Goal: Task Accomplishment & Management: Manage account settings

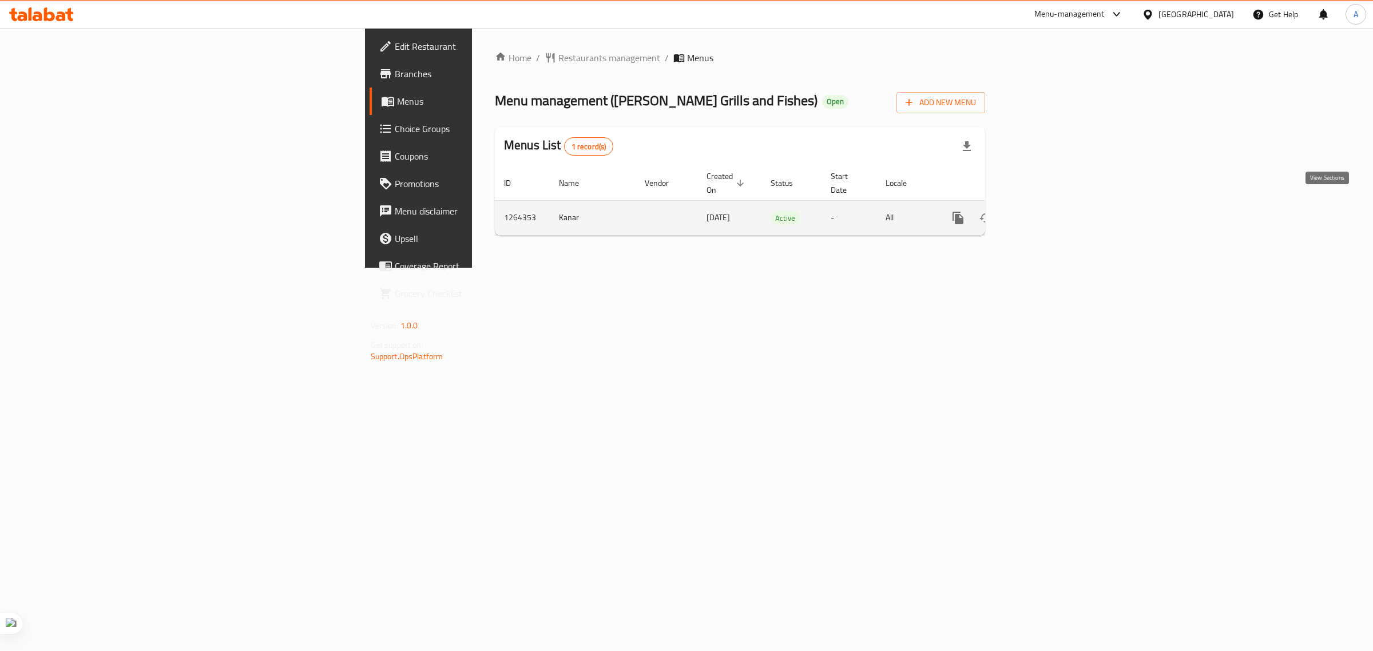
click at [1046, 213] on icon "enhanced table" at bounding box center [1041, 218] width 10 height 10
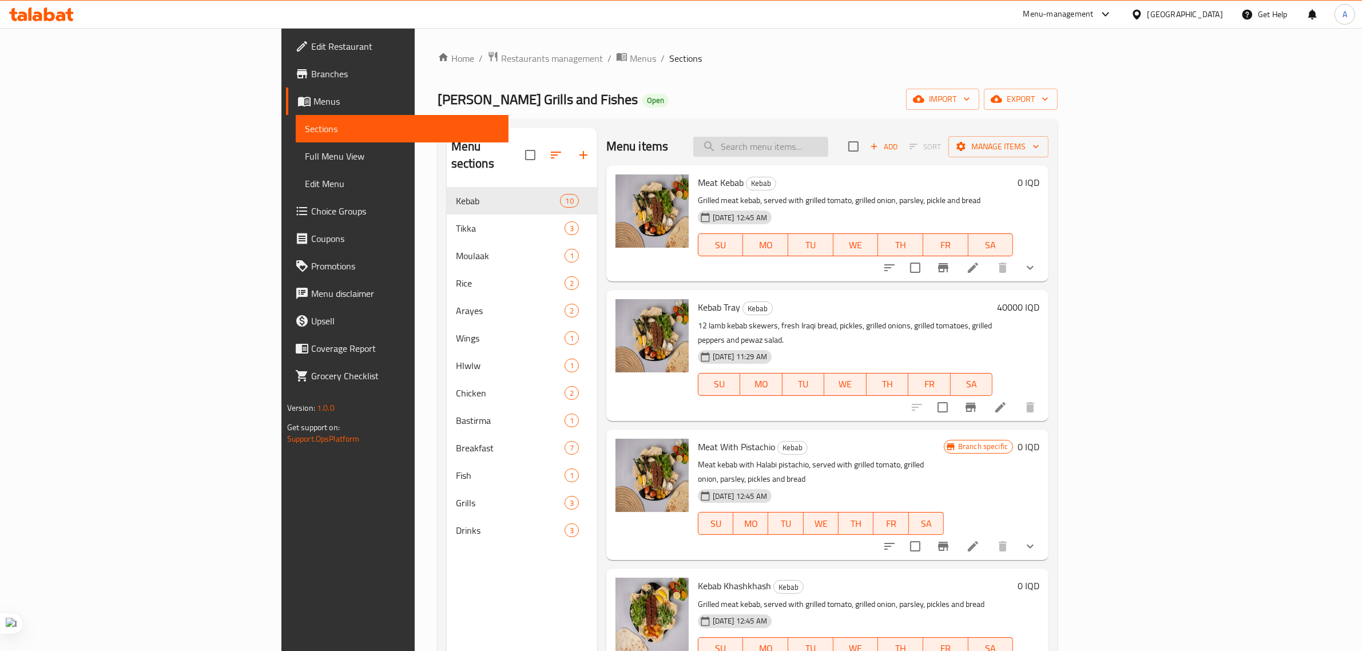
click at [829, 152] on input "search" at bounding box center [761, 147] width 135 height 20
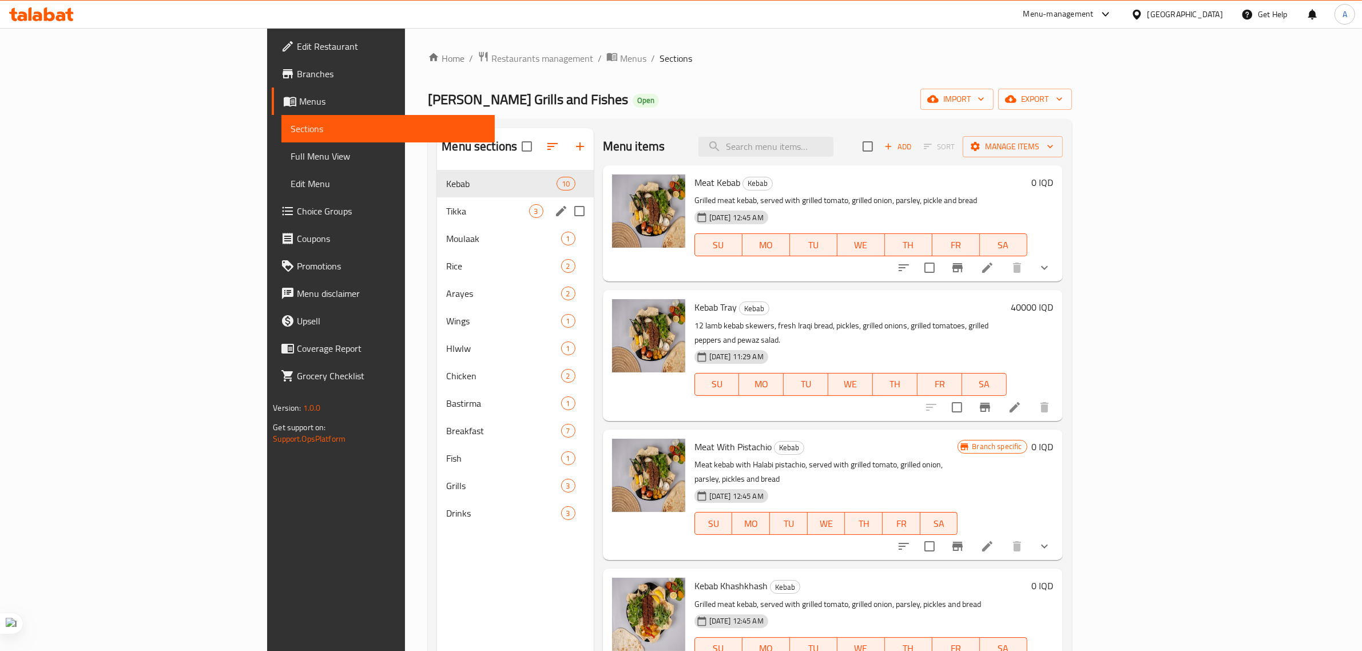
click at [437, 203] on div "Tikka 3" at bounding box center [515, 210] width 156 height 27
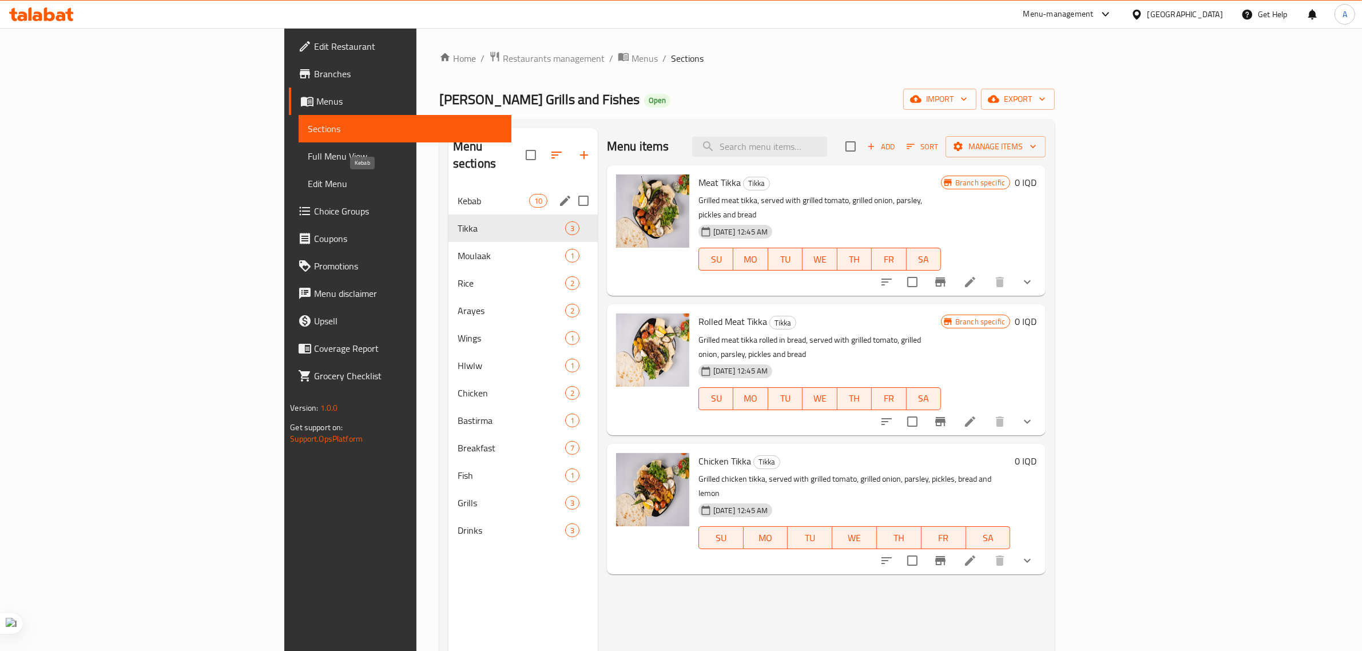
click at [458, 194] on span "Kebab" at bounding box center [494, 201] width 72 height 14
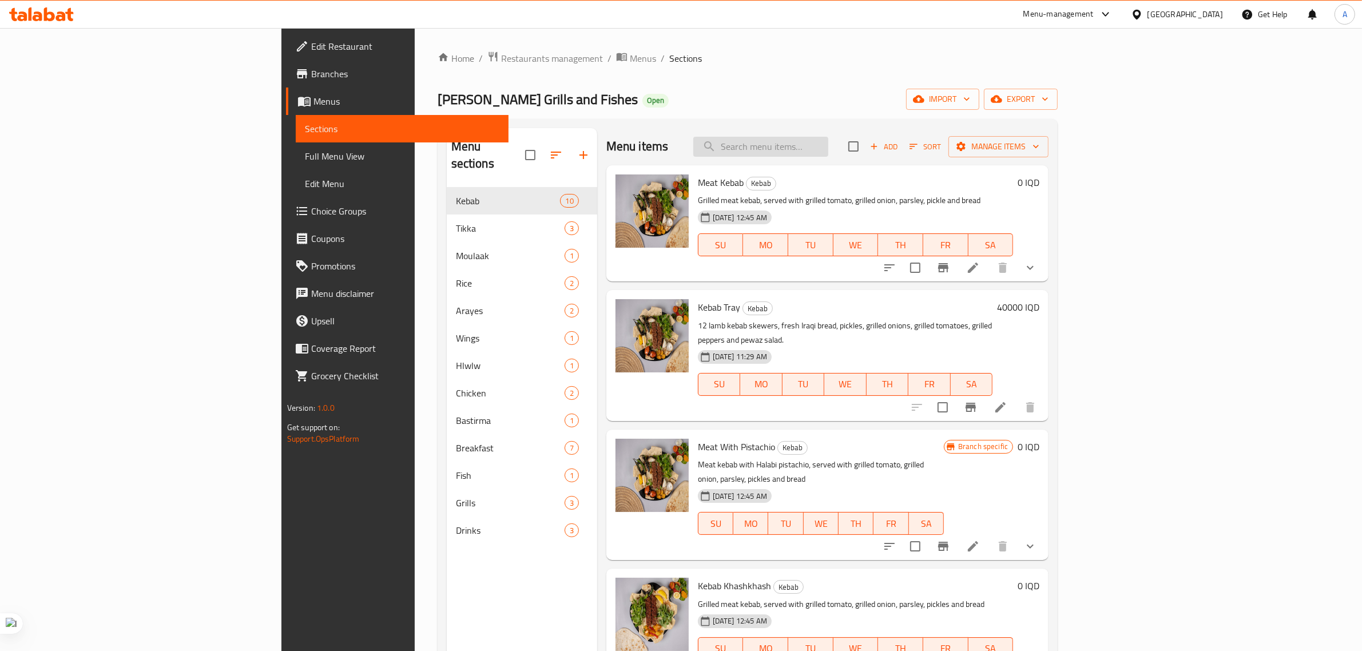
click at [829, 146] on input "search" at bounding box center [761, 147] width 135 height 20
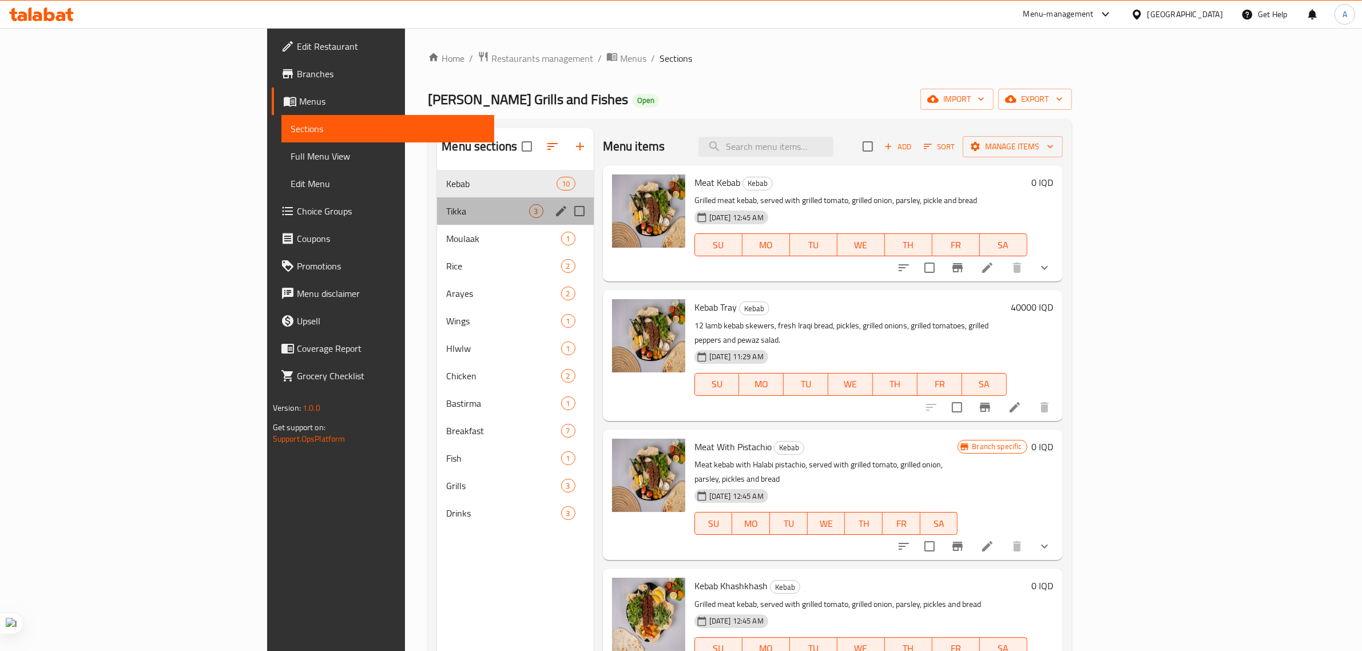
click at [437, 219] on div "Tikka 3" at bounding box center [515, 210] width 156 height 27
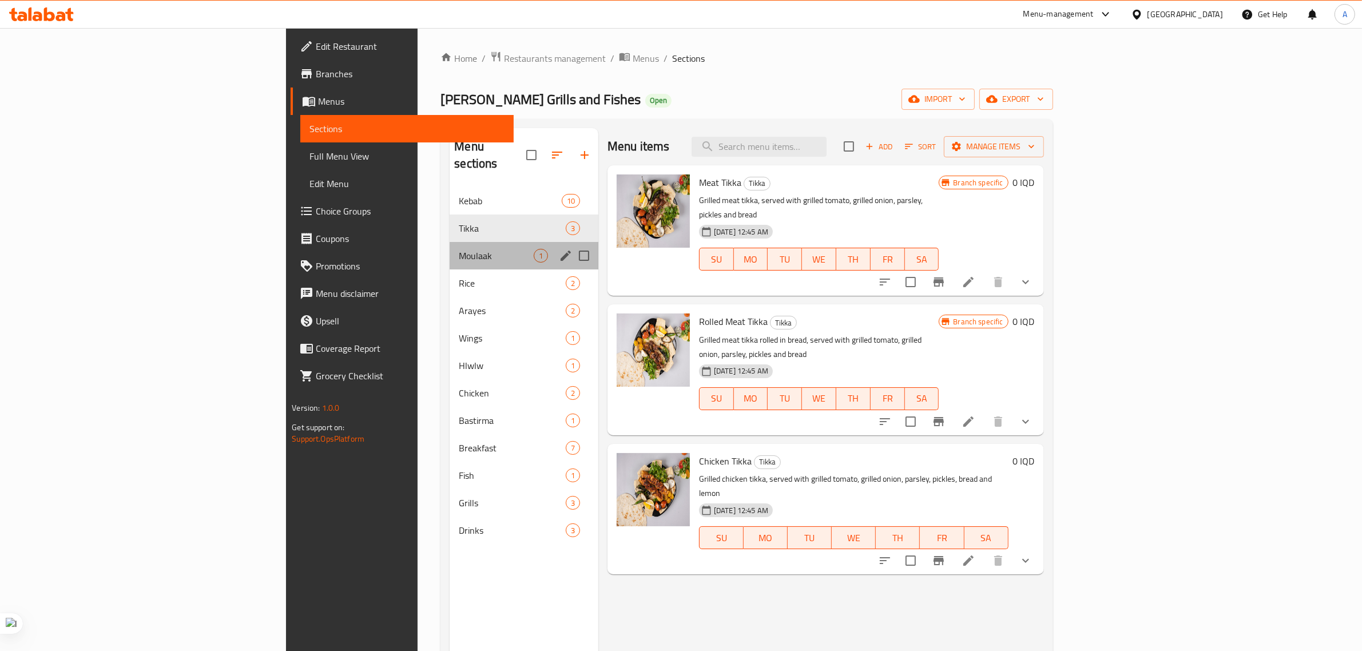
click at [450, 242] on div "Moulaak 1" at bounding box center [524, 255] width 149 height 27
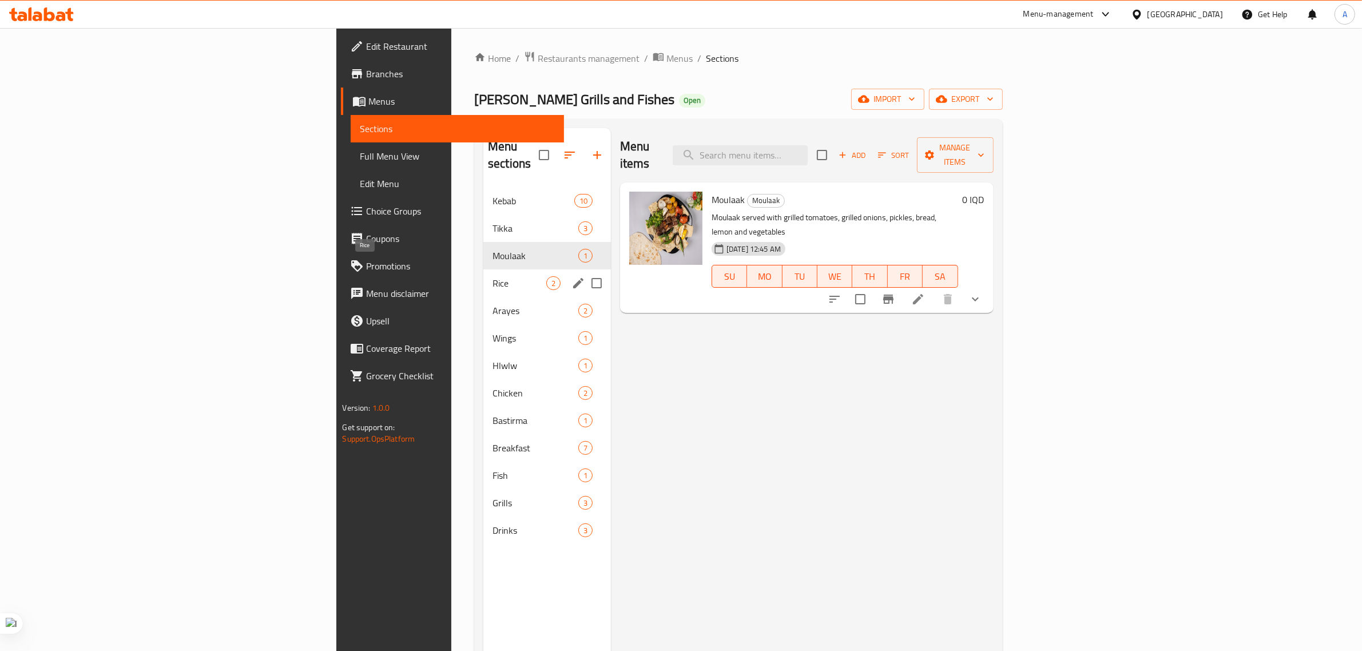
click at [484, 270] on div "Rice 2" at bounding box center [548, 283] width 128 height 27
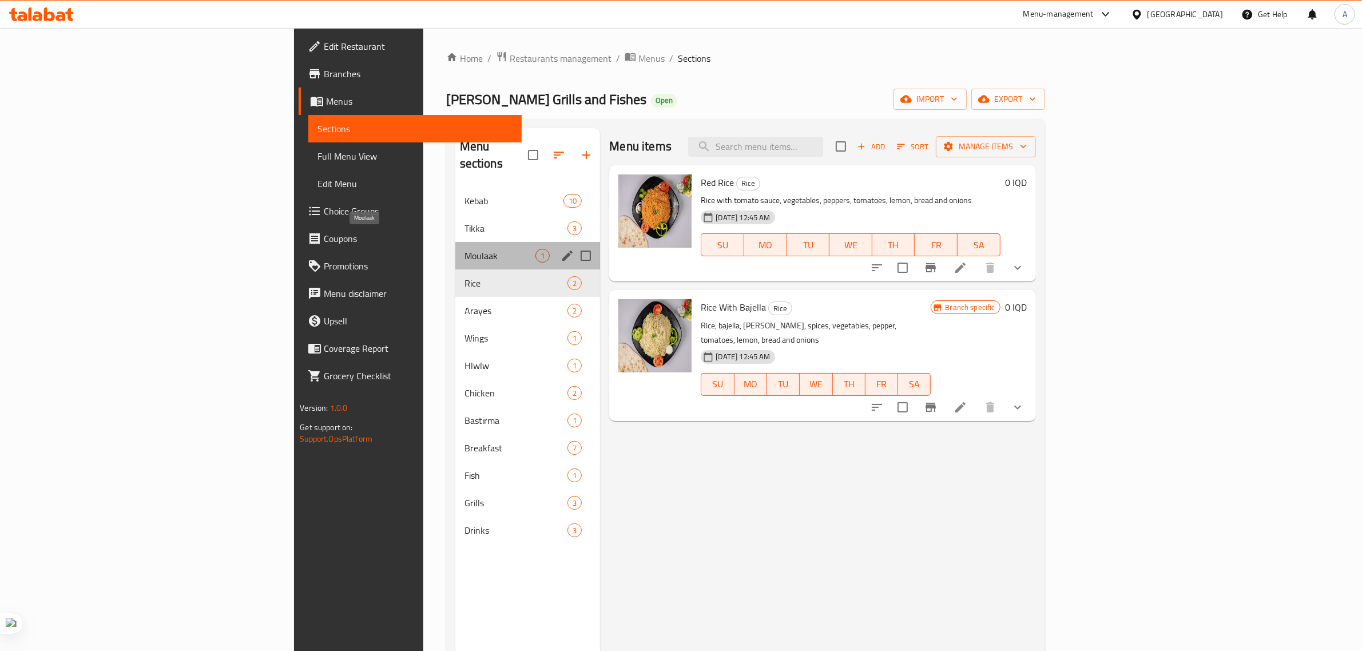
click at [465, 249] on span "Moulaak" at bounding box center [501, 256] width 72 height 14
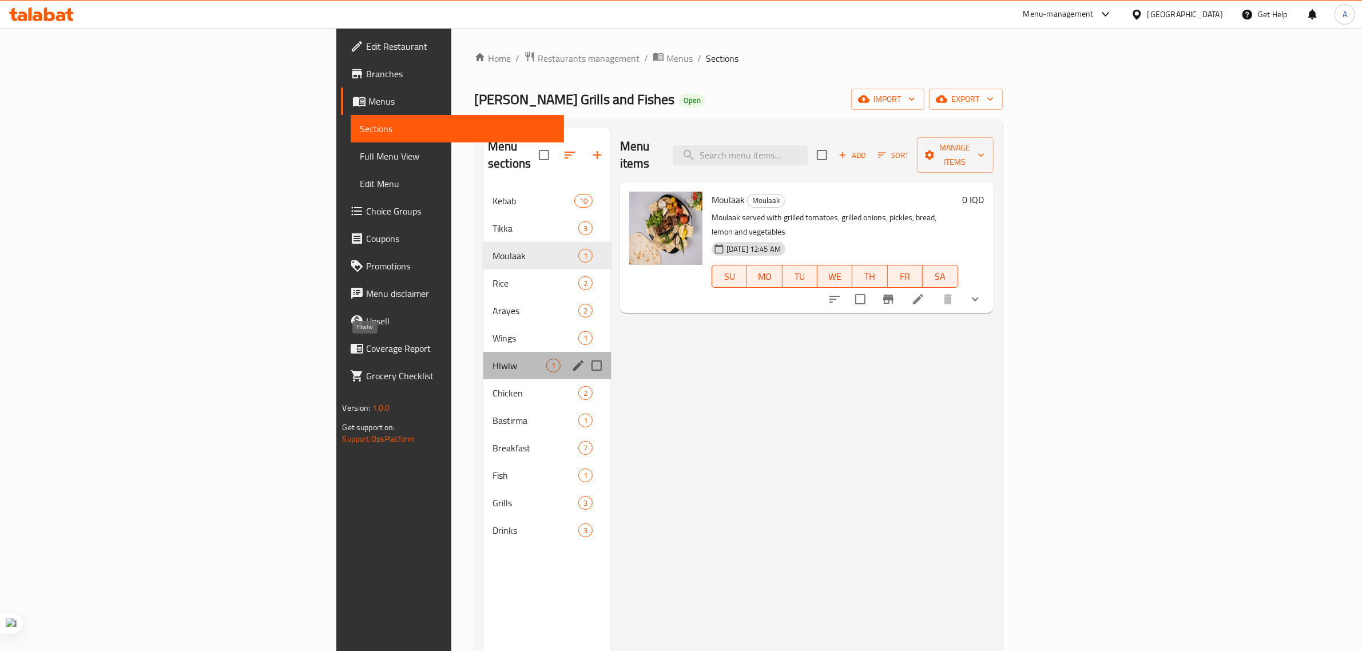
click at [493, 359] on span "Hlwlw" at bounding box center [520, 366] width 54 height 14
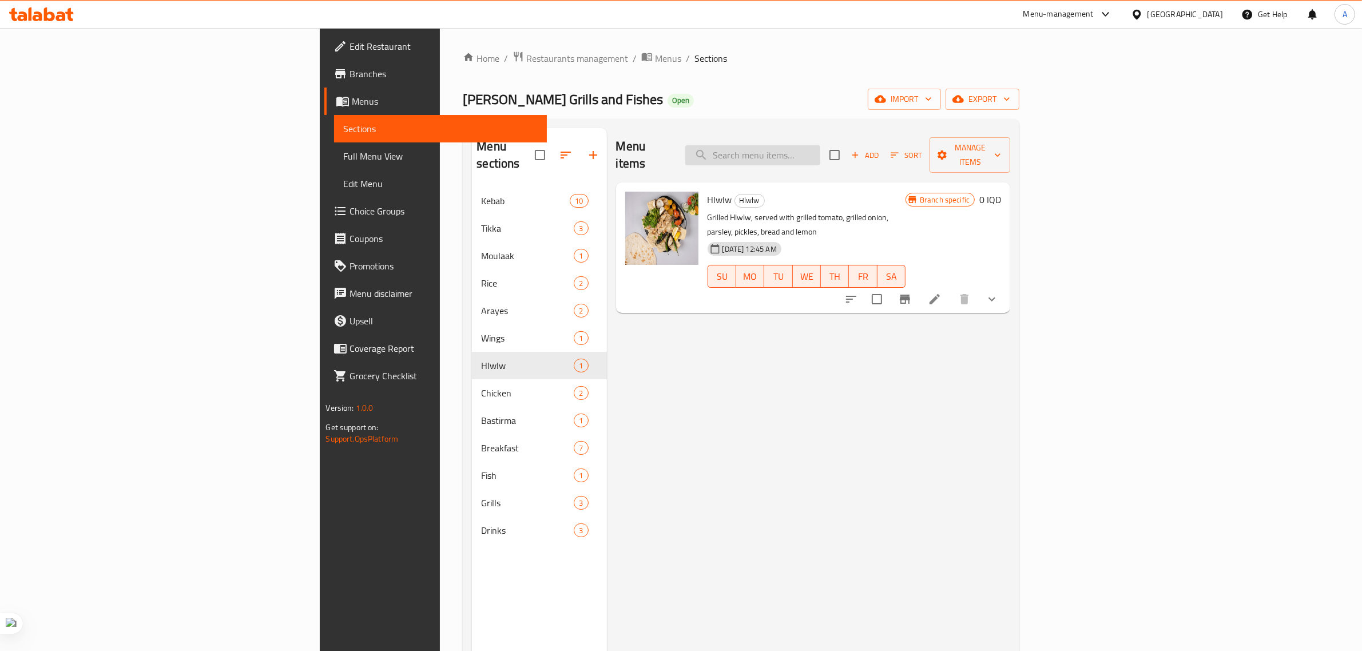
click at [821, 153] on input "search" at bounding box center [753, 155] width 135 height 20
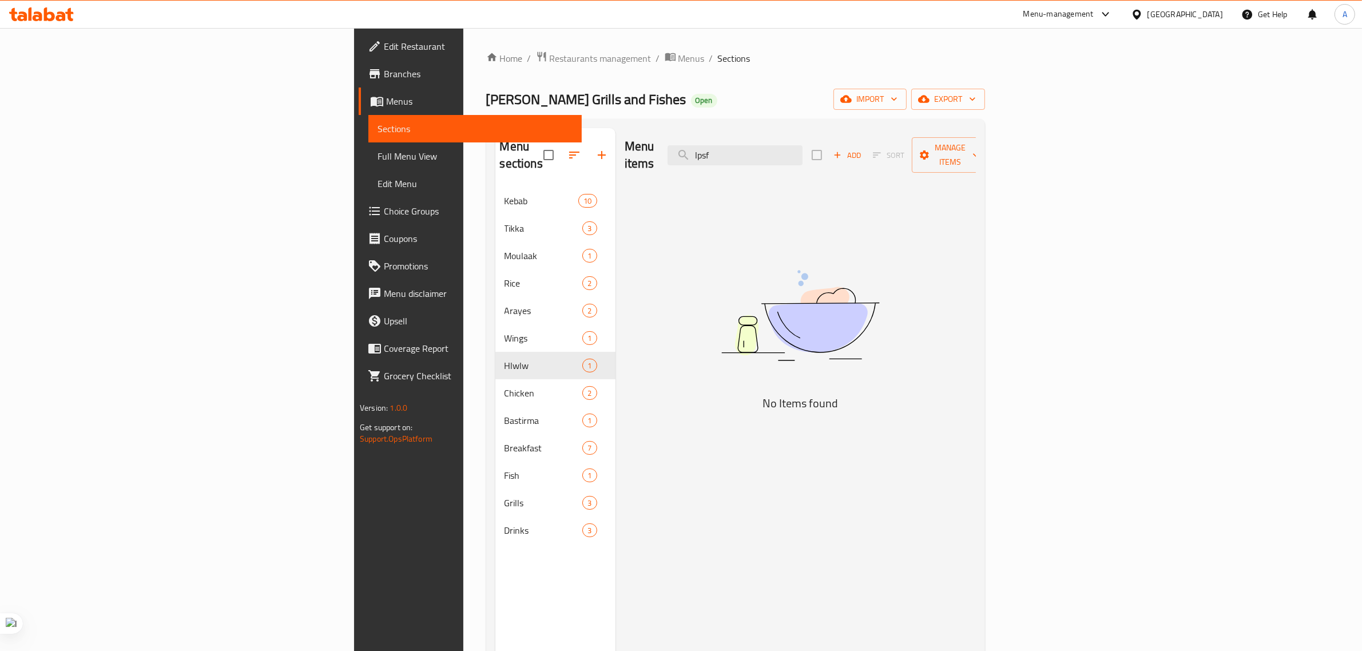
drag, startPoint x: 879, startPoint y: 152, endPoint x: 691, endPoint y: 156, distance: 188.3
click at [691, 156] on div "Menu items lpsf Add Sort Manage items" at bounding box center [800, 155] width 351 height 54
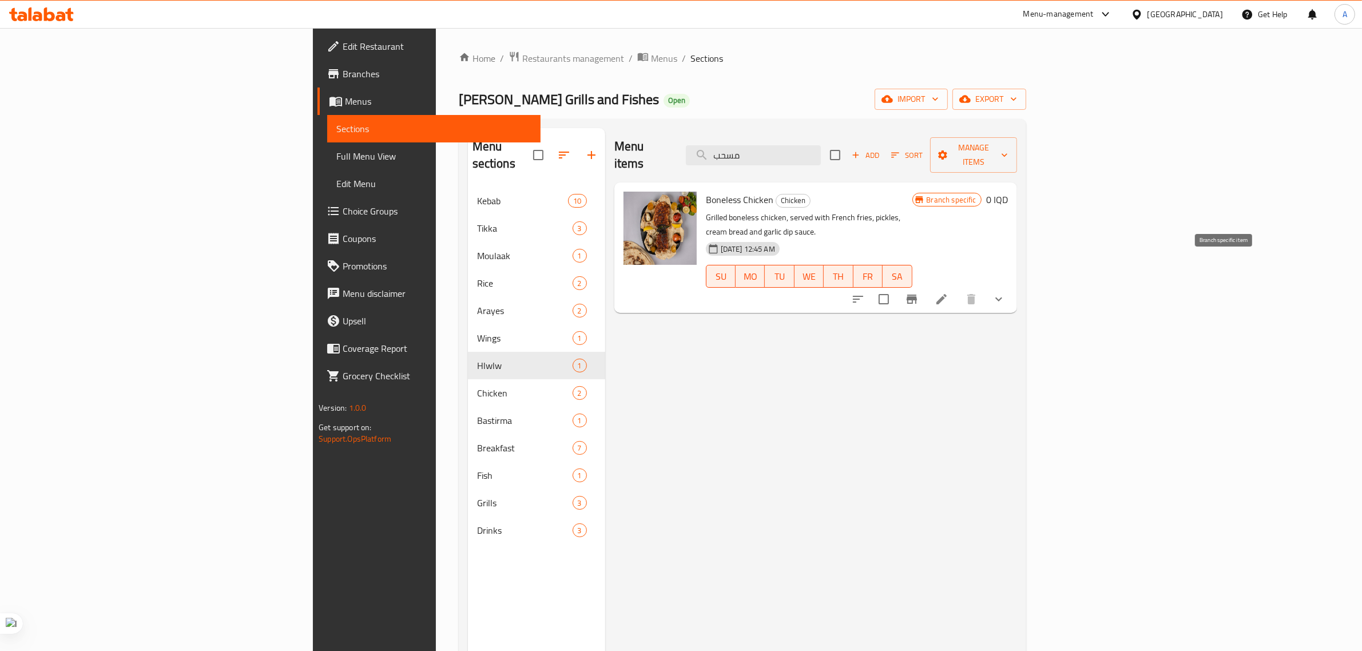
type input "مسحب"
click at [917, 295] on icon "Branch-specific-item" at bounding box center [912, 299] width 10 height 9
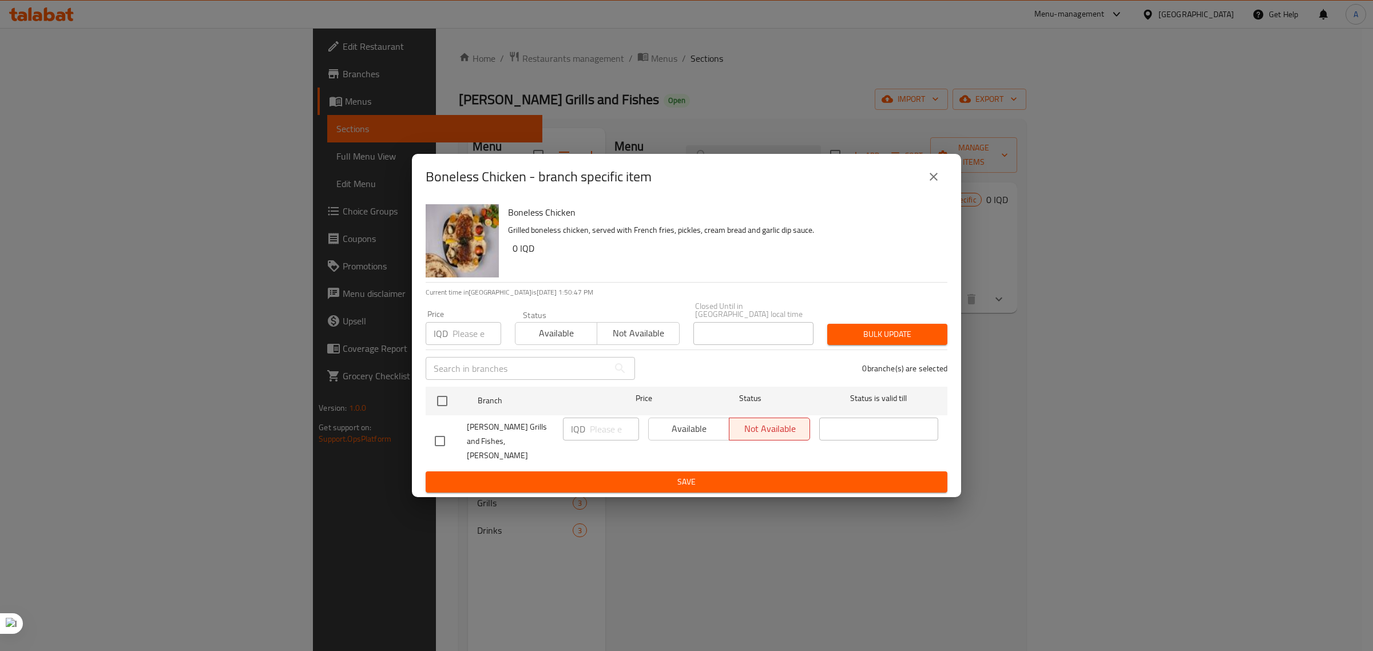
click at [933, 181] on icon "close" at bounding box center [934, 177] width 8 height 8
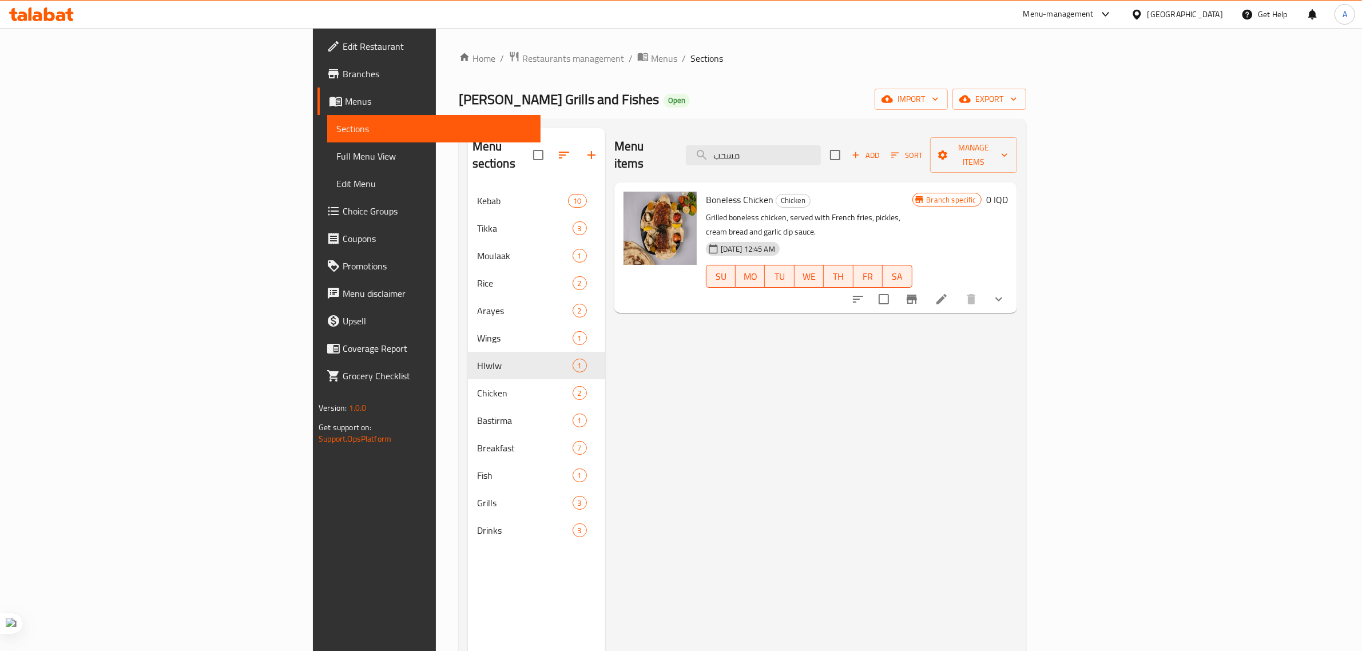
click at [949, 292] on icon at bounding box center [942, 299] width 14 height 14
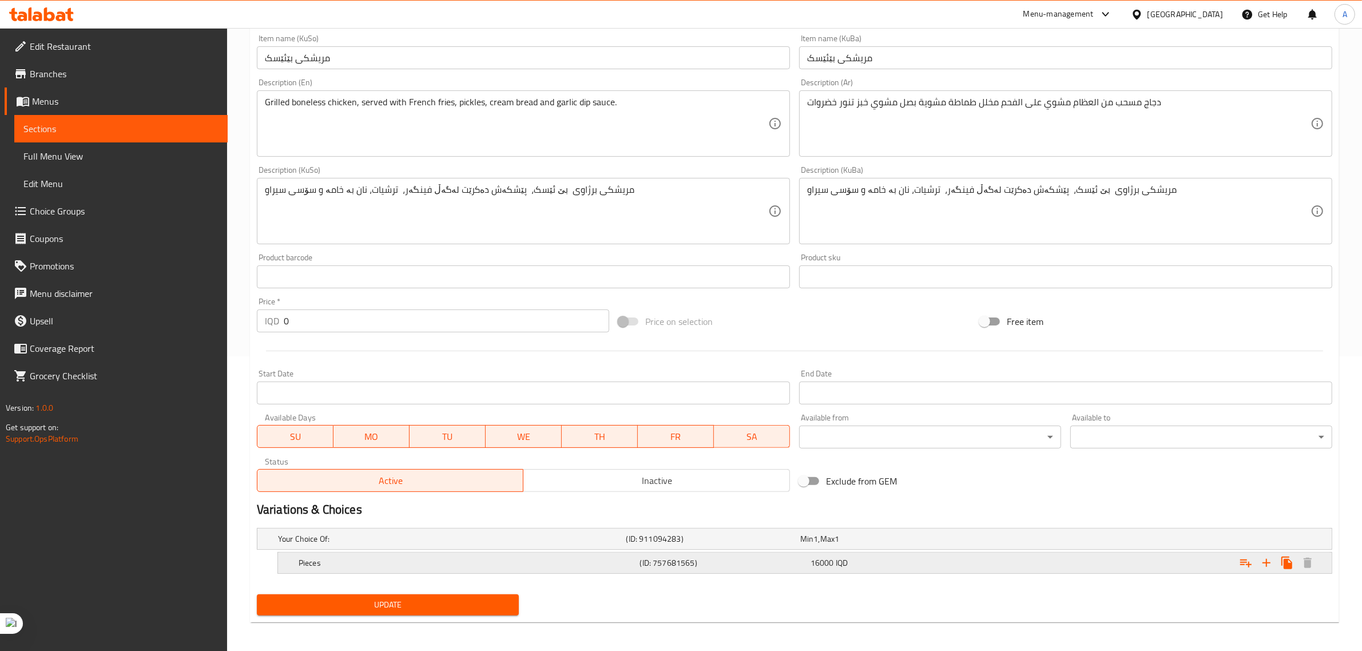
scroll to position [298, 0]
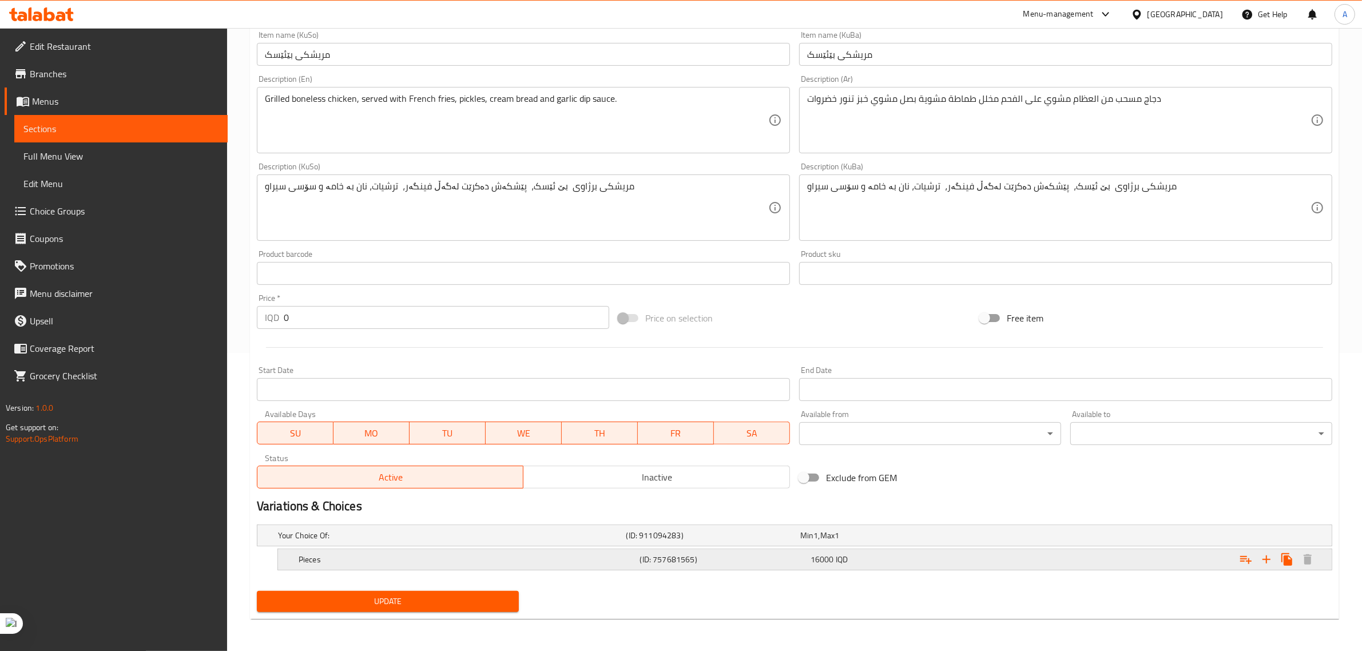
click at [810, 562] on div "16000 IQD" at bounding box center [894, 560] width 171 height 16
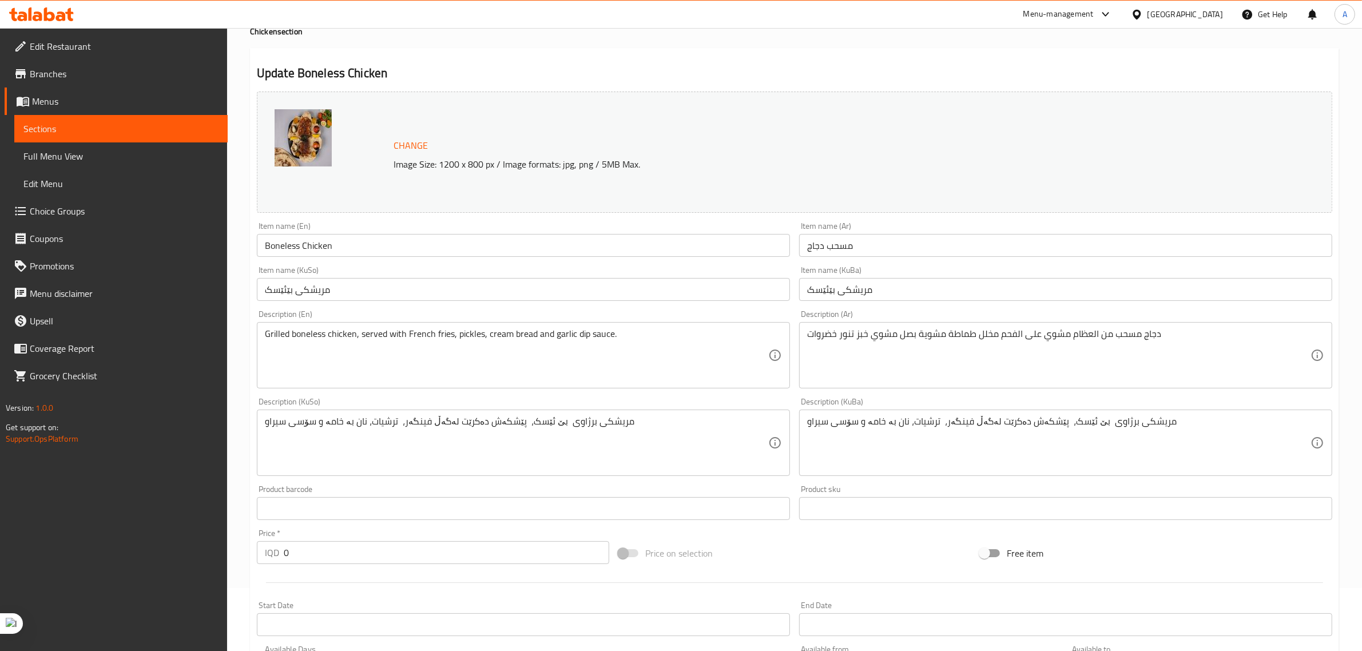
scroll to position [0, 0]
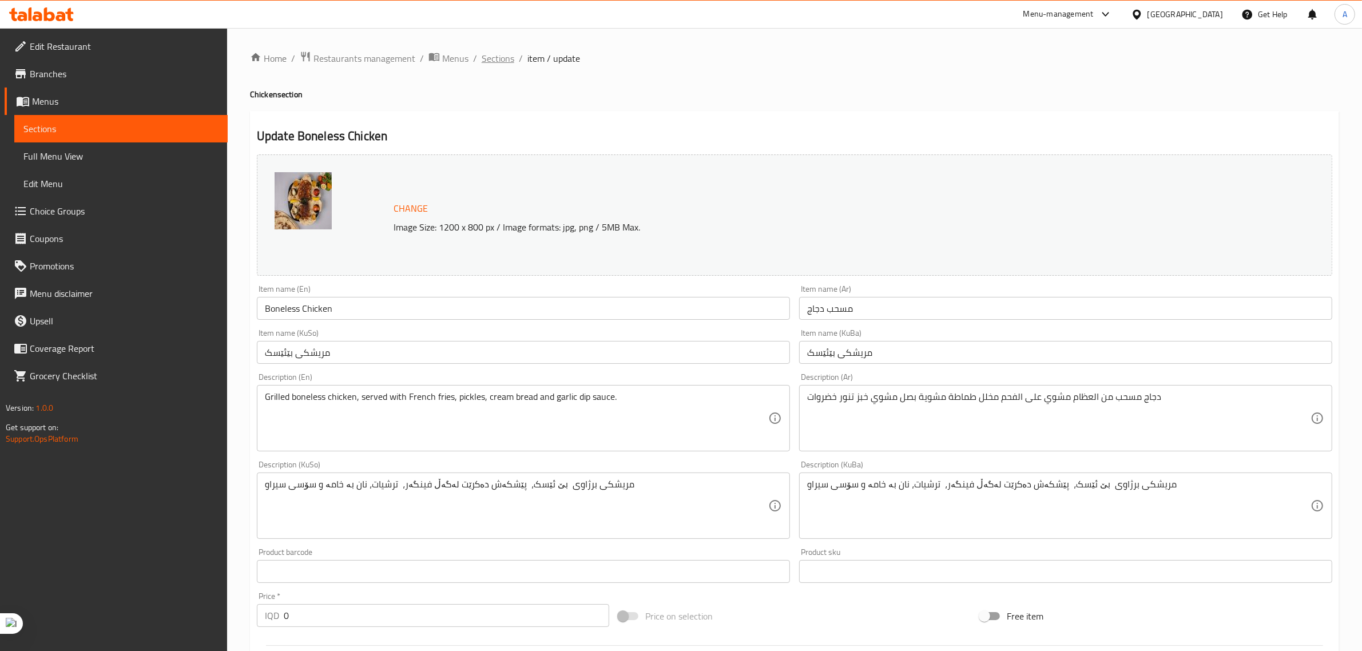
click at [493, 64] on span "Sections" at bounding box center [498, 58] width 33 height 14
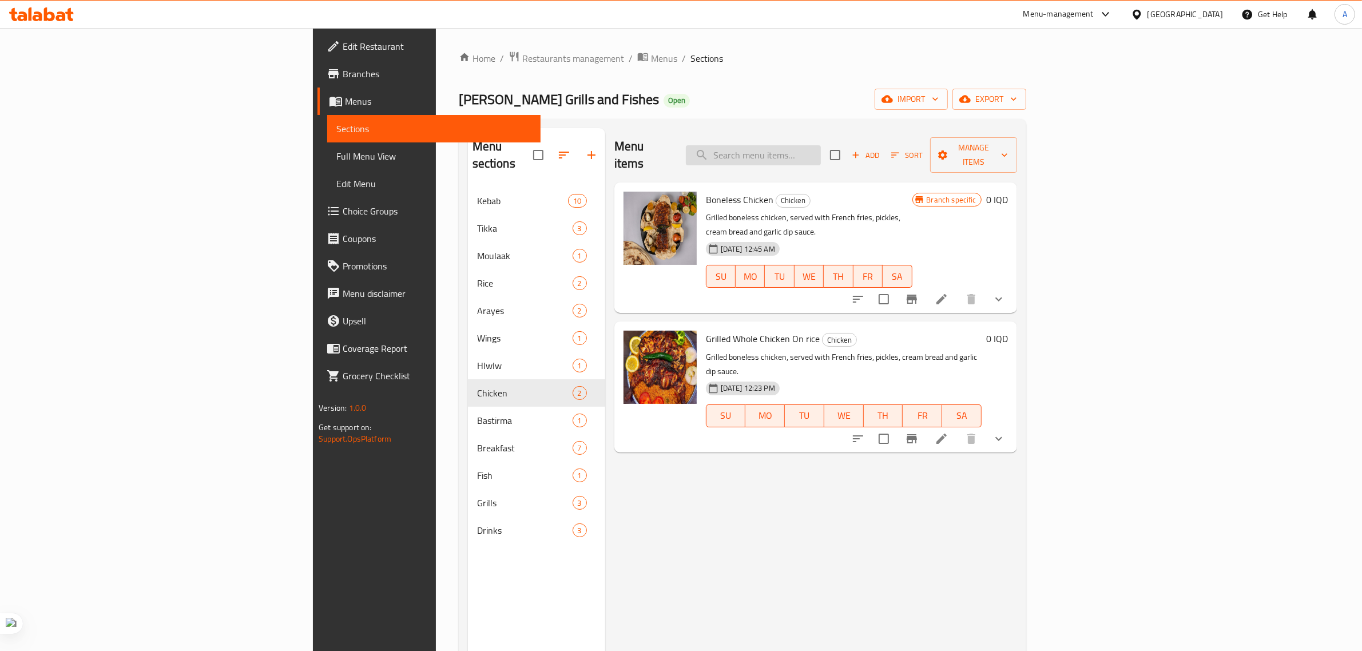
click at [821, 148] on input "search" at bounding box center [753, 155] width 135 height 20
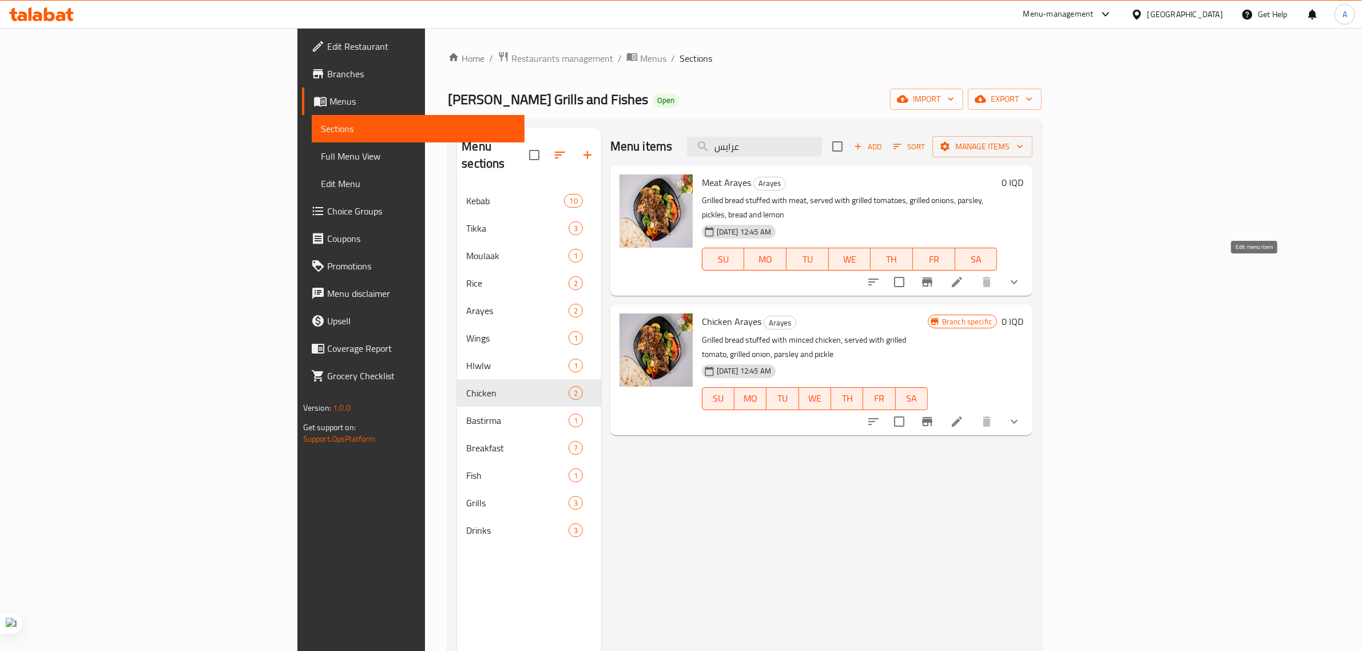
type input "عرايس"
click at [964, 275] on icon at bounding box center [957, 282] width 14 height 14
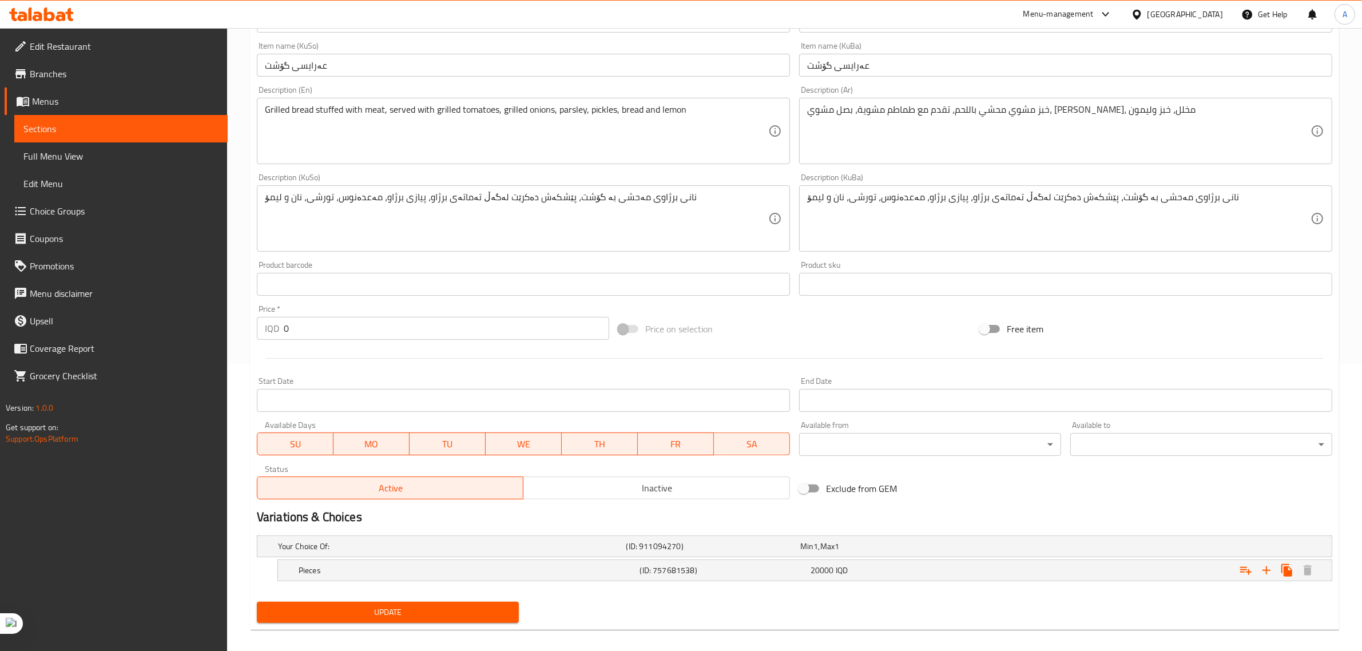
scroll to position [298, 0]
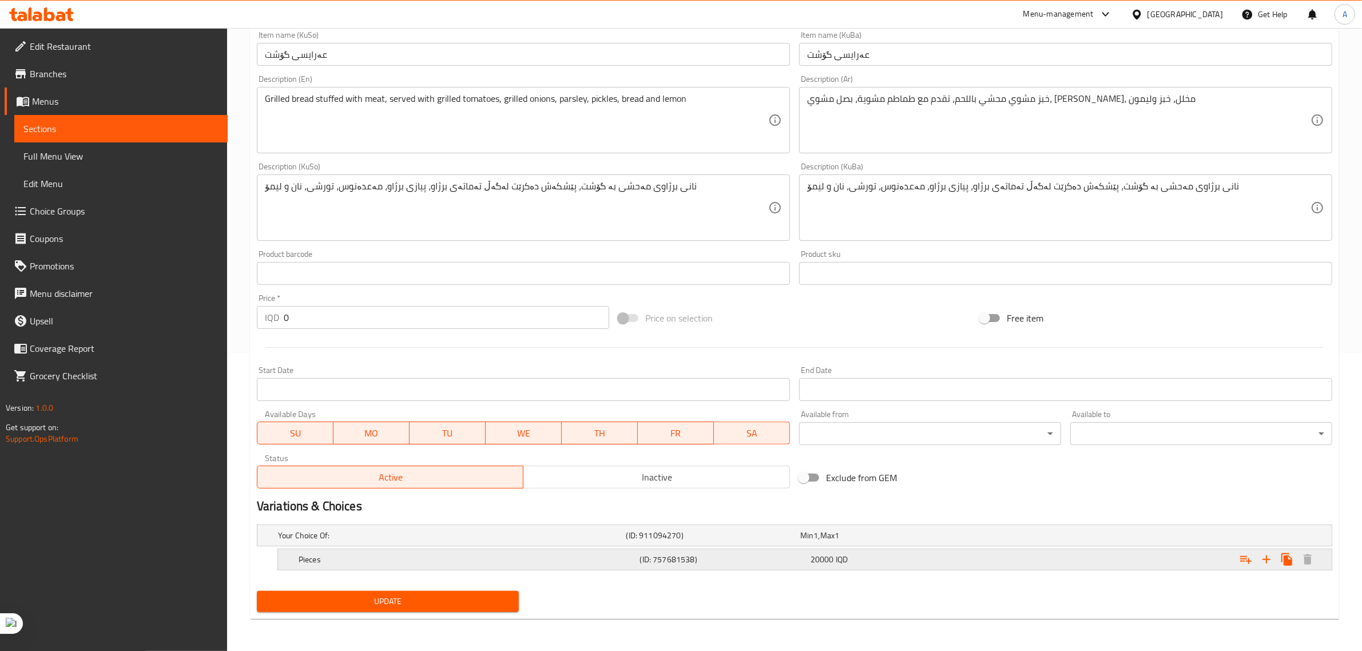
click at [836, 562] on span "IQD" at bounding box center [842, 559] width 12 height 15
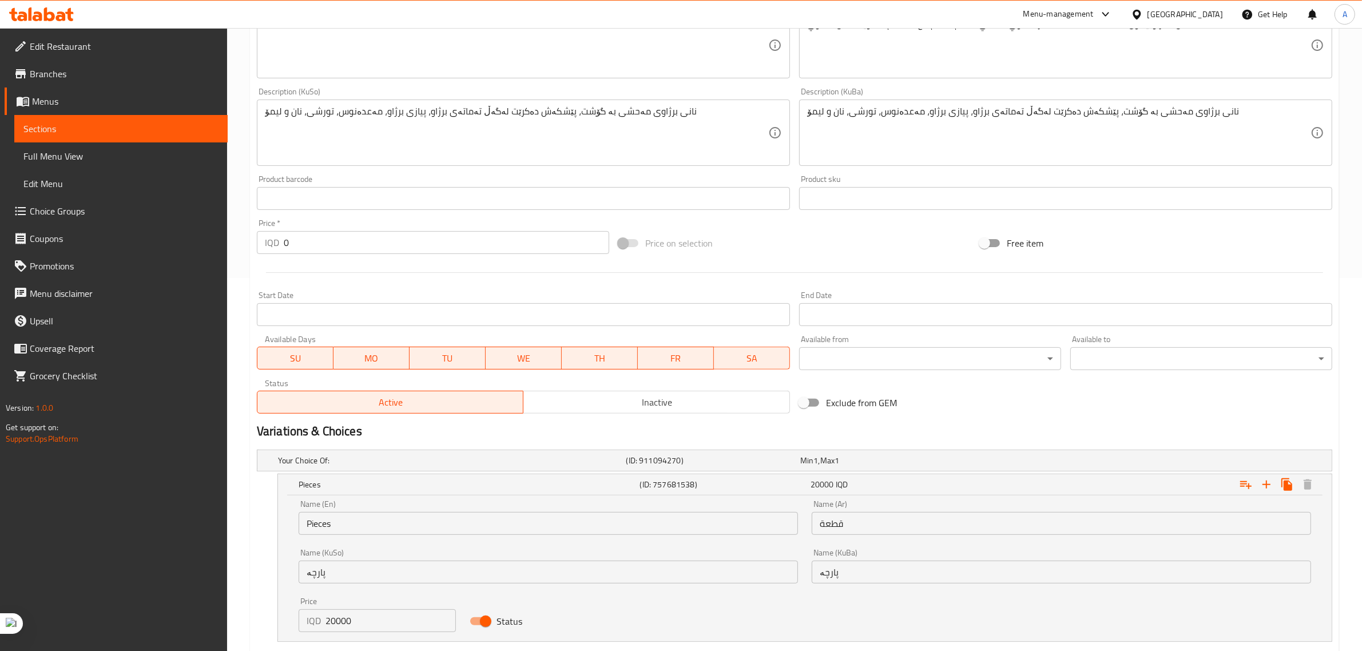
scroll to position [444, 0]
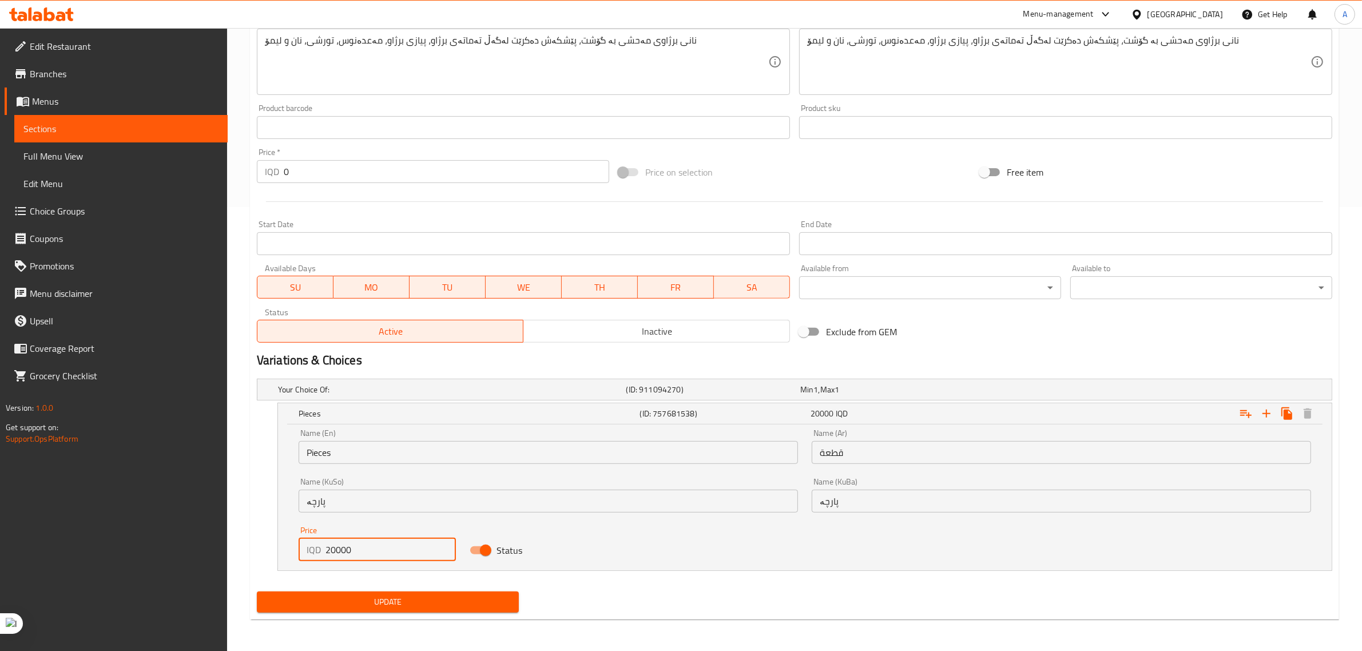
drag, startPoint x: 349, startPoint y: 549, endPoint x: 286, endPoint y: 554, distance: 63.1
click at [286, 554] on div "Name (En) Pieces Name (En) Name (Ar) قطعة Name (Ar) Name (KuSo) پارچە Name (KuS…" at bounding box center [805, 498] width 1054 height 146
type input "2"
type input "18000"
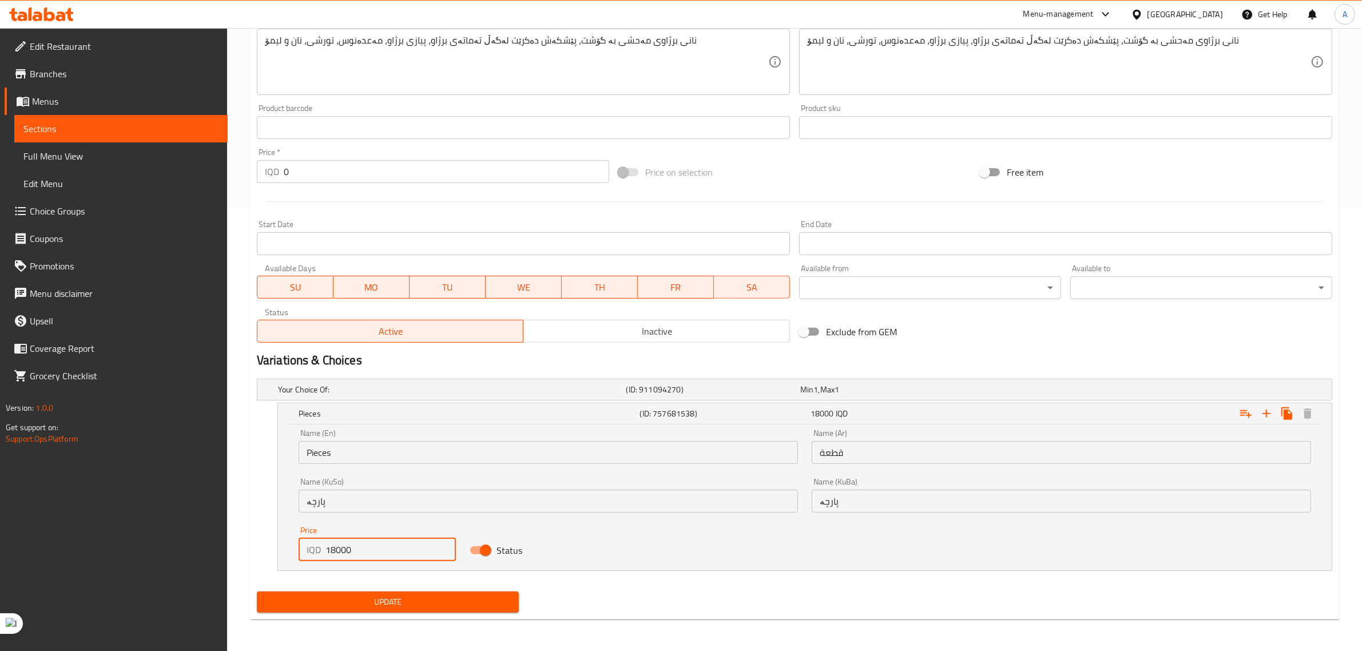
click at [398, 603] on span "Update" at bounding box center [388, 602] width 244 height 14
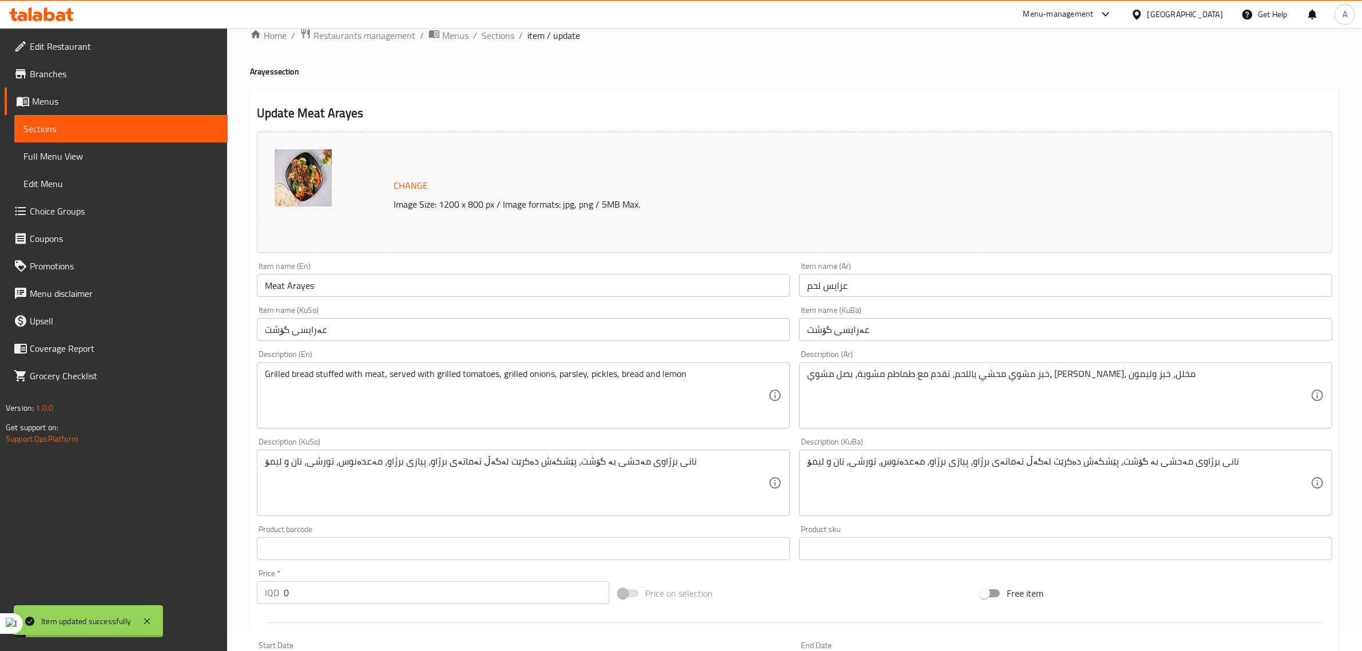
scroll to position [0, 0]
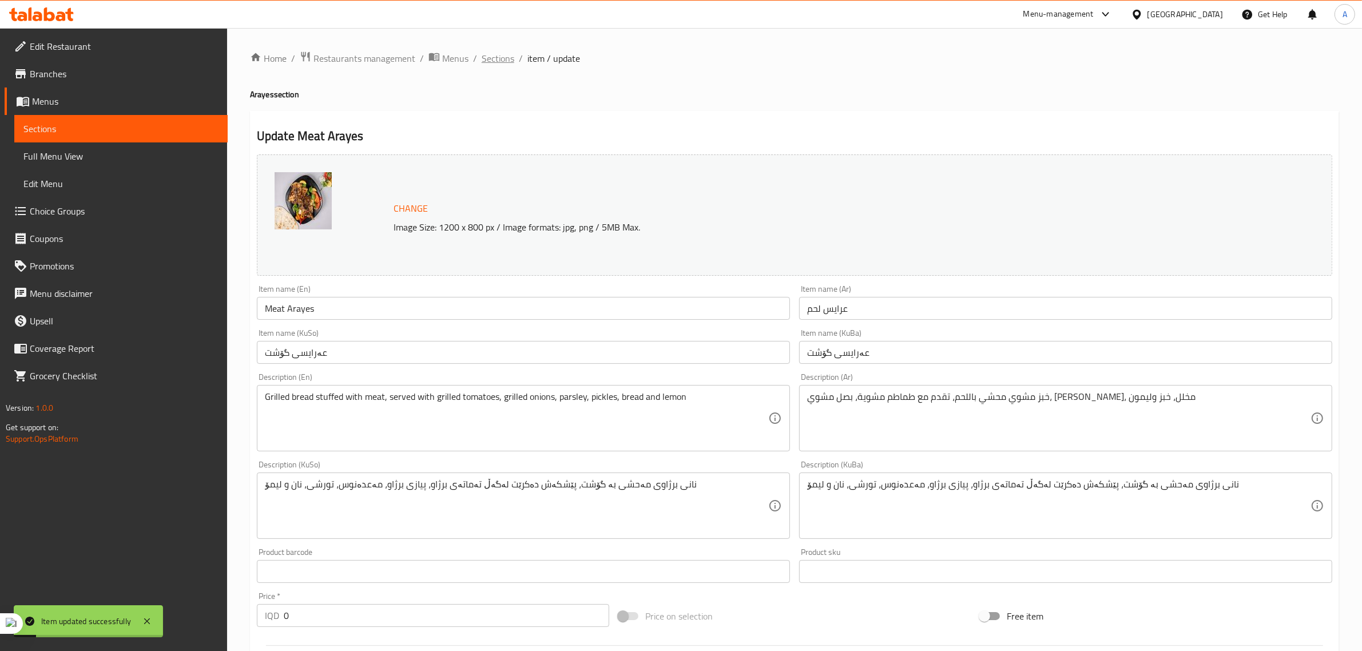
click at [501, 63] on span "Sections" at bounding box center [498, 58] width 33 height 14
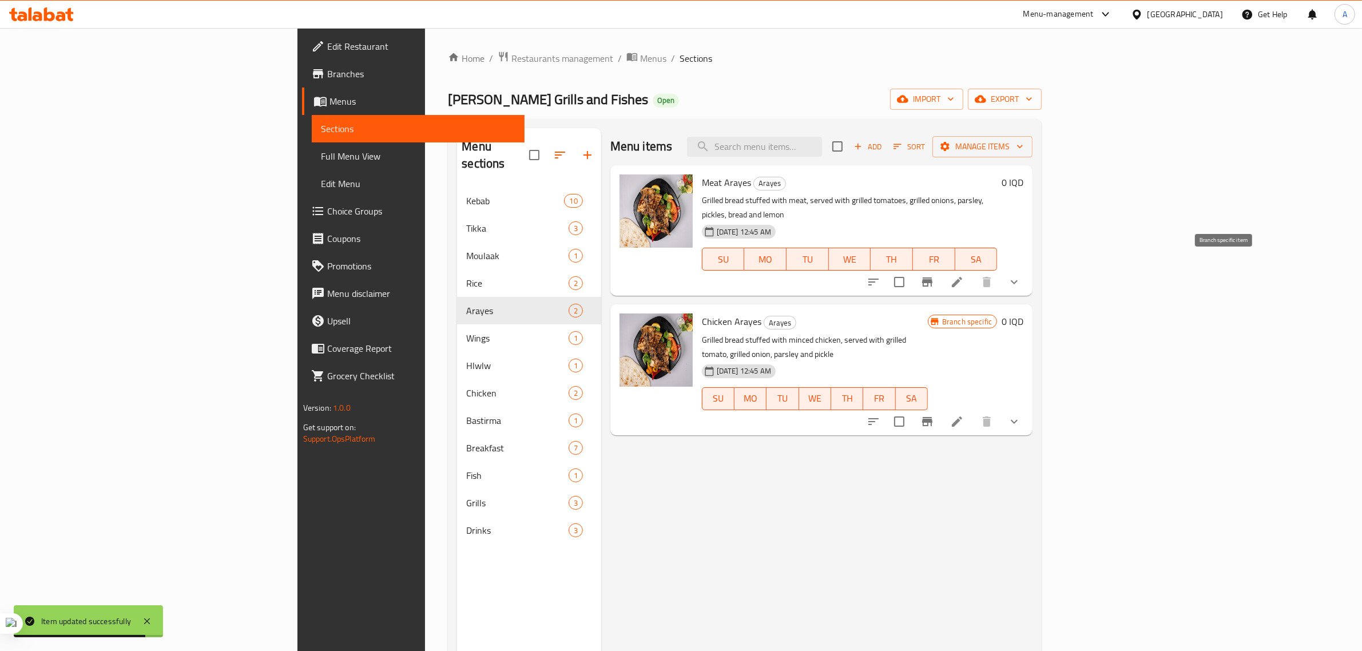
click at [934, 275] on icon "Branch-specific-item" at bounding box center [928, 282] width 14 height 14
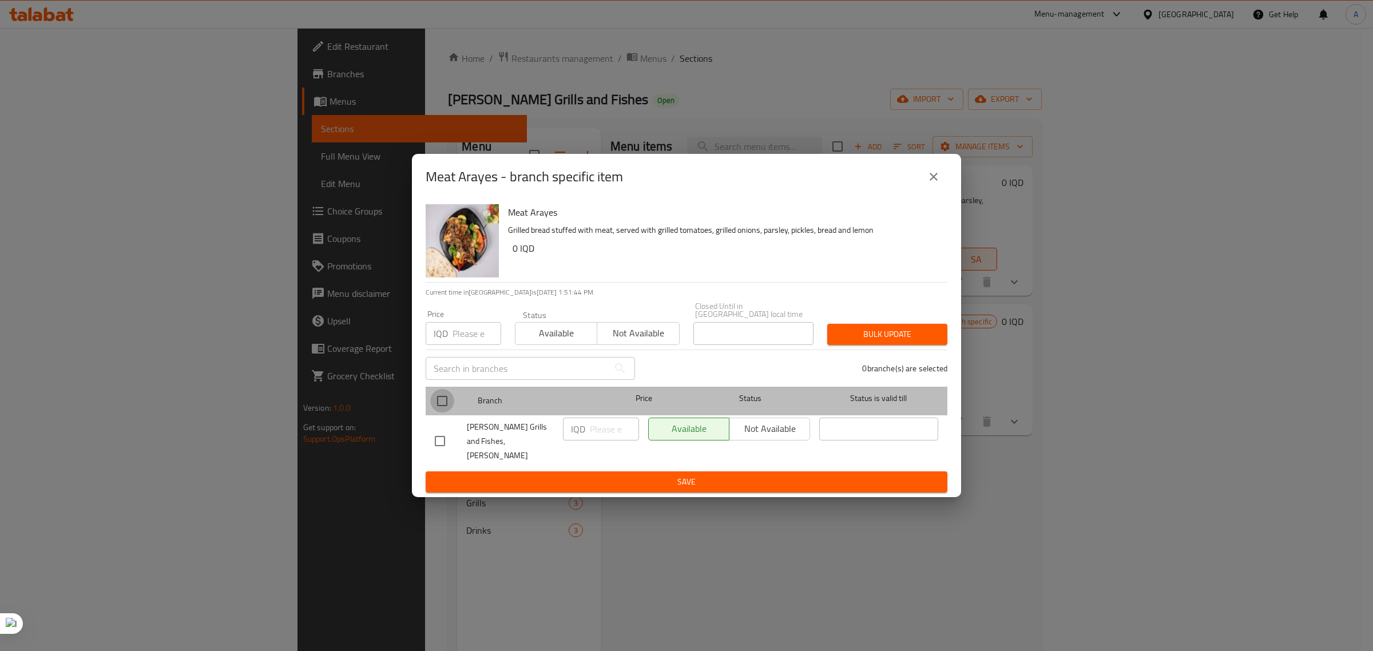
click at [442, 407] on input "checkbox" at bounding box center [442, 401] width 24 height 24
checkbox input "true"
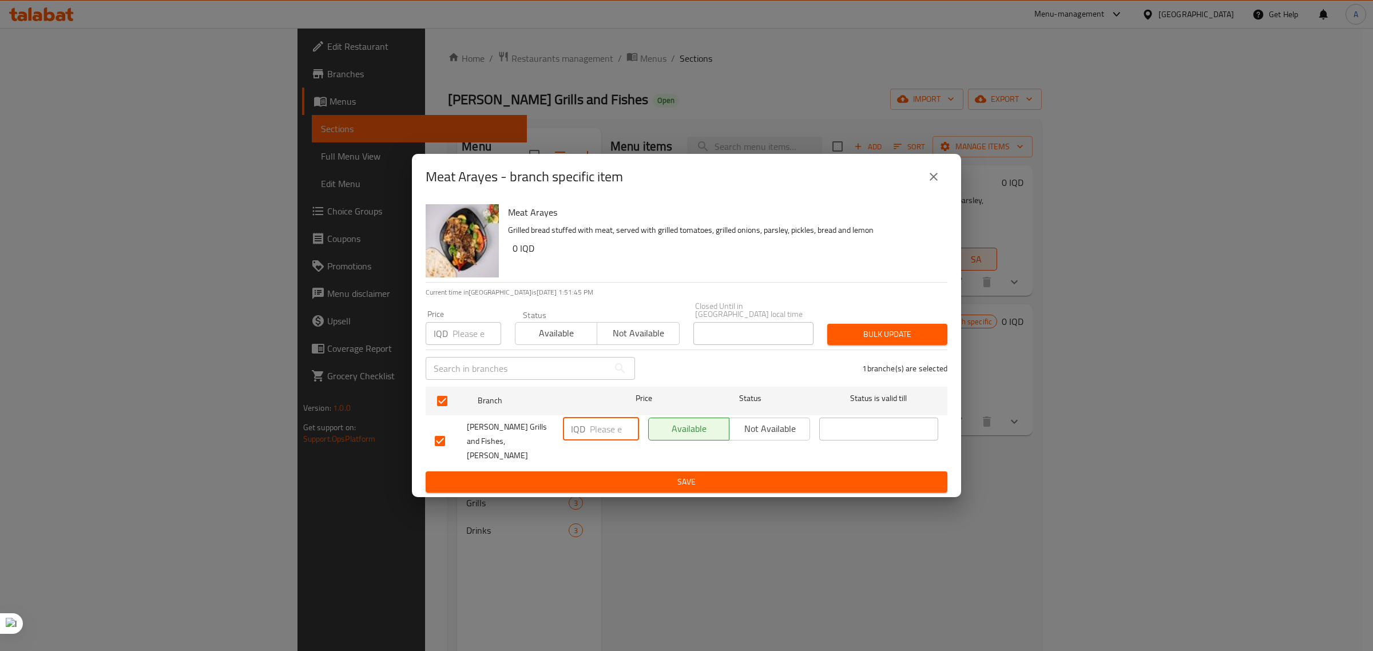
click at [612, 435] on input "number" at bounding box center [614, 429] width 49 height 23
type input "18000"
click at [665, 475] on span "Save" at bounding box center [687, 482] width 504 height 14
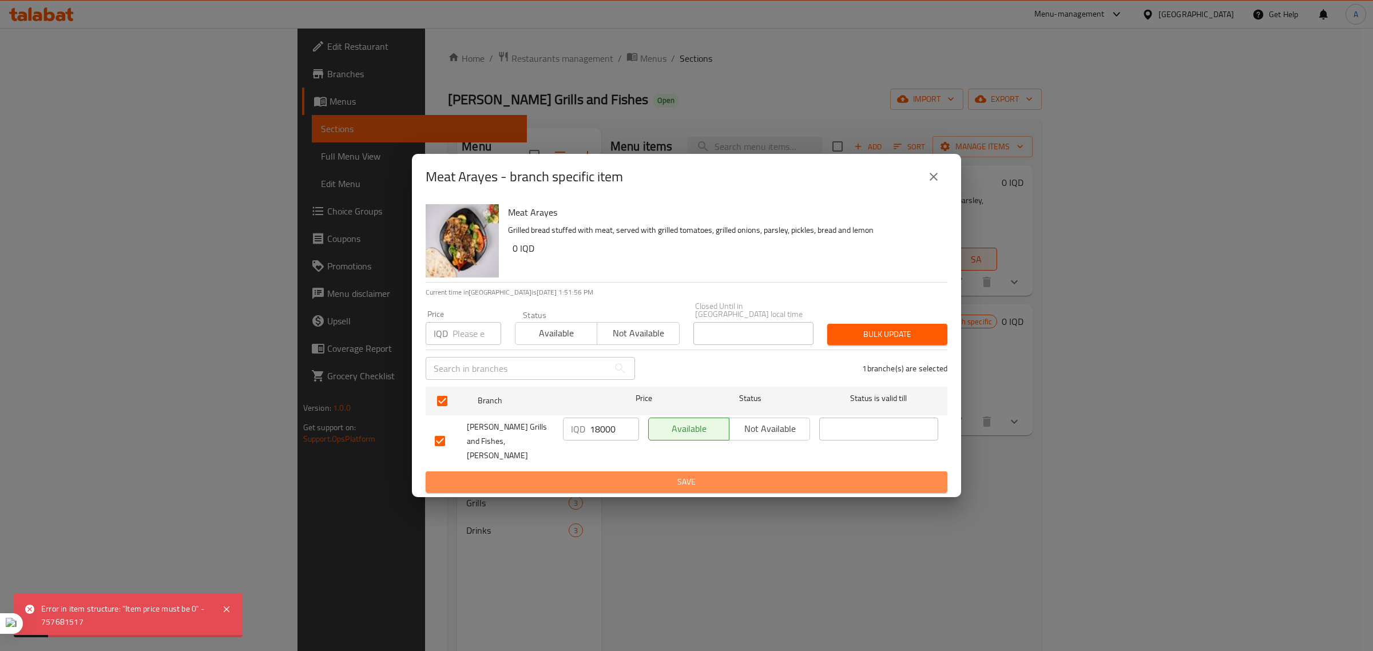
click at [598, 475] on span "Save" at bounding box center [687, 482] width 504 height 14
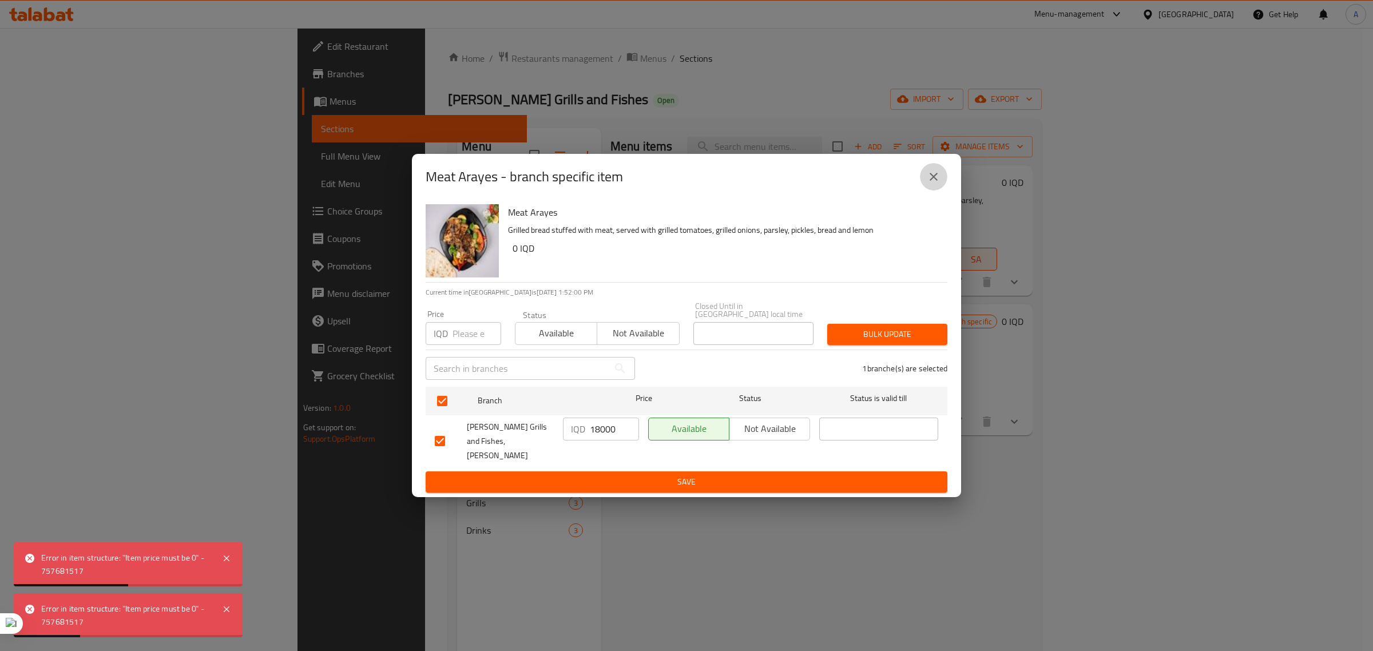
click at [942, 186] on button "close" at bounding box center [933, 176] width 27 height 27
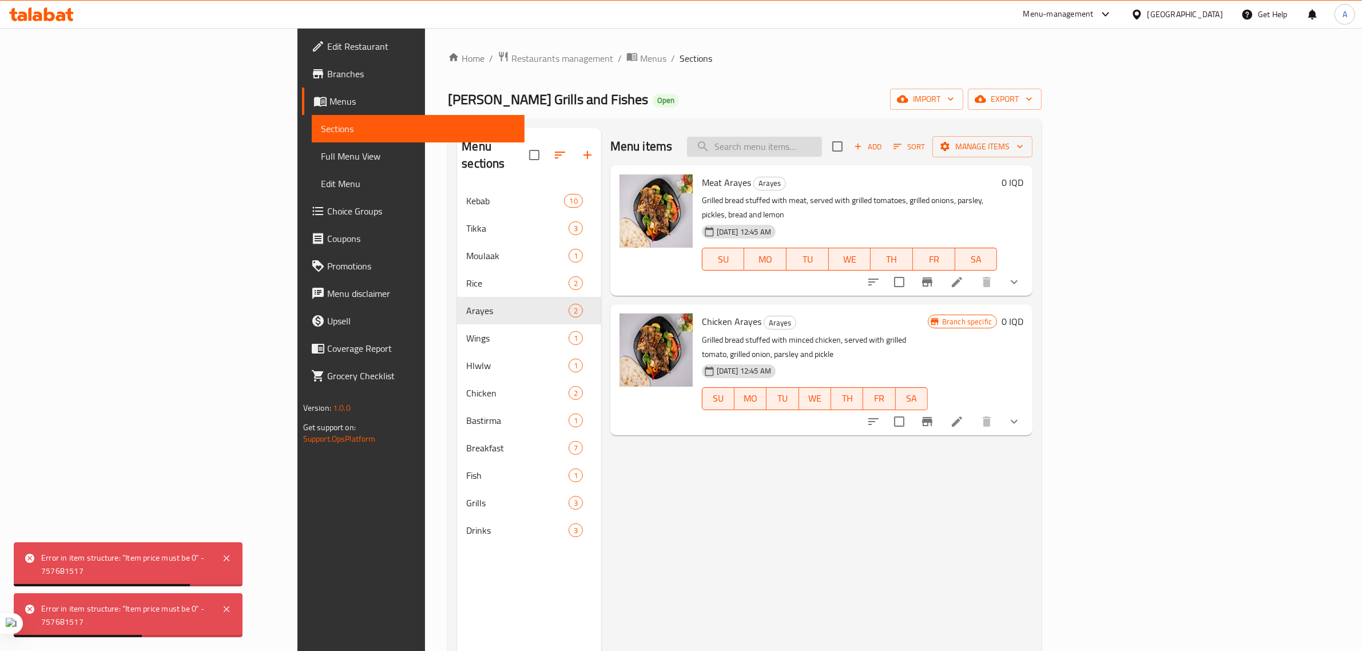
click at [822, 146] on input "search" at bounding box center [754, 147] width 135 height 20
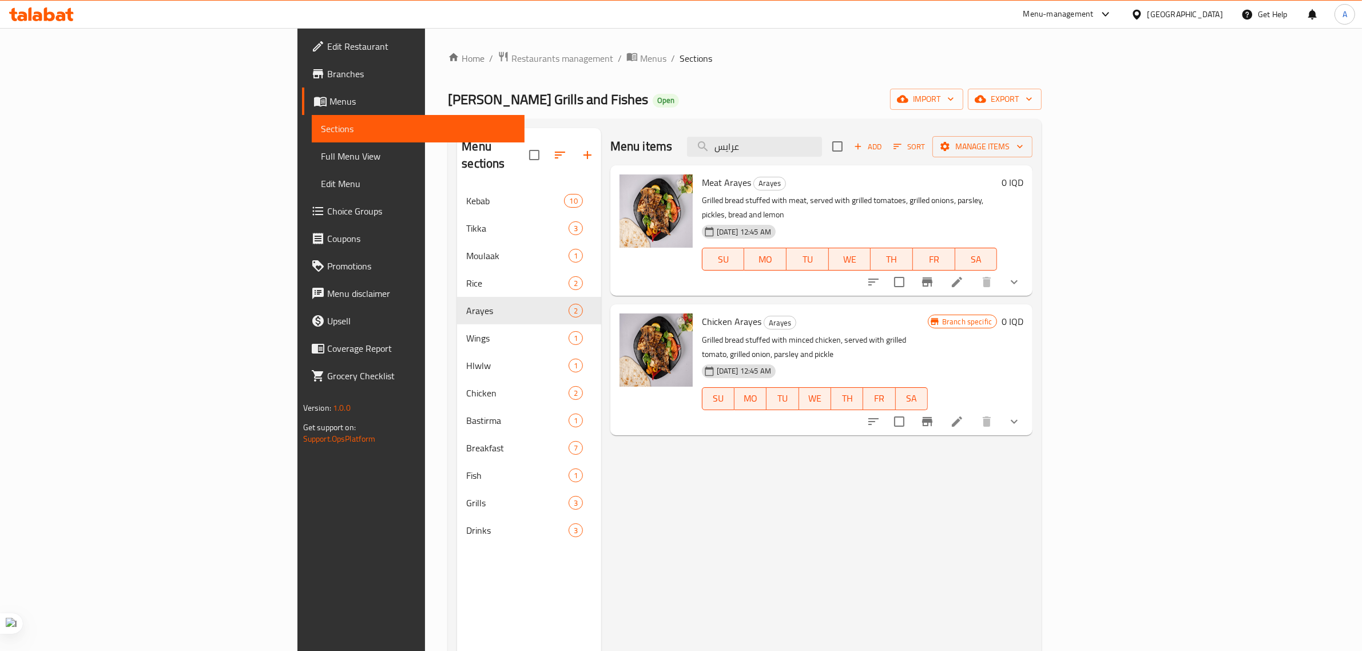
drag, startPoint x: 771, startPoint y: 150, endPoint x: 731, endPoint y: 150, distance: 40.1
click at [731, 150] on div "Menu items عرايس Add Sort Manage items" at bounding box center [822, 146] width 422 height 37
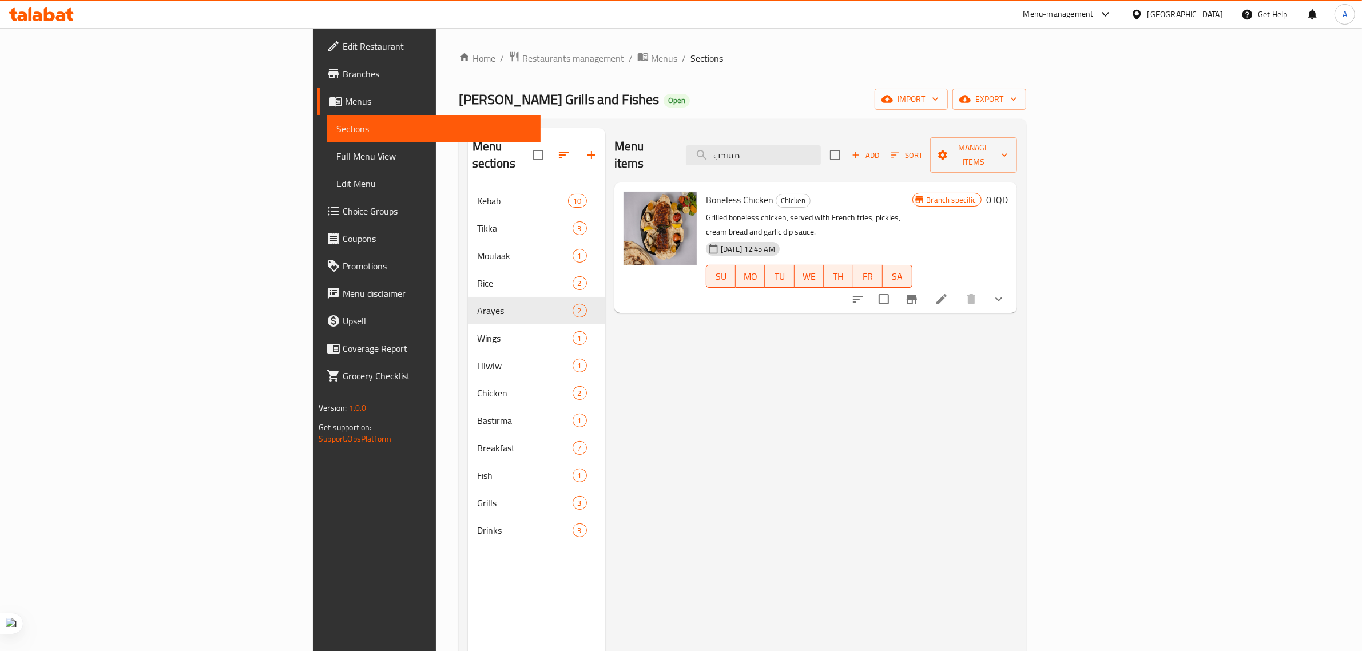
type input "مسحب"
click at [958, 289] on li at bounding box center [942, 299] width 32 height 21
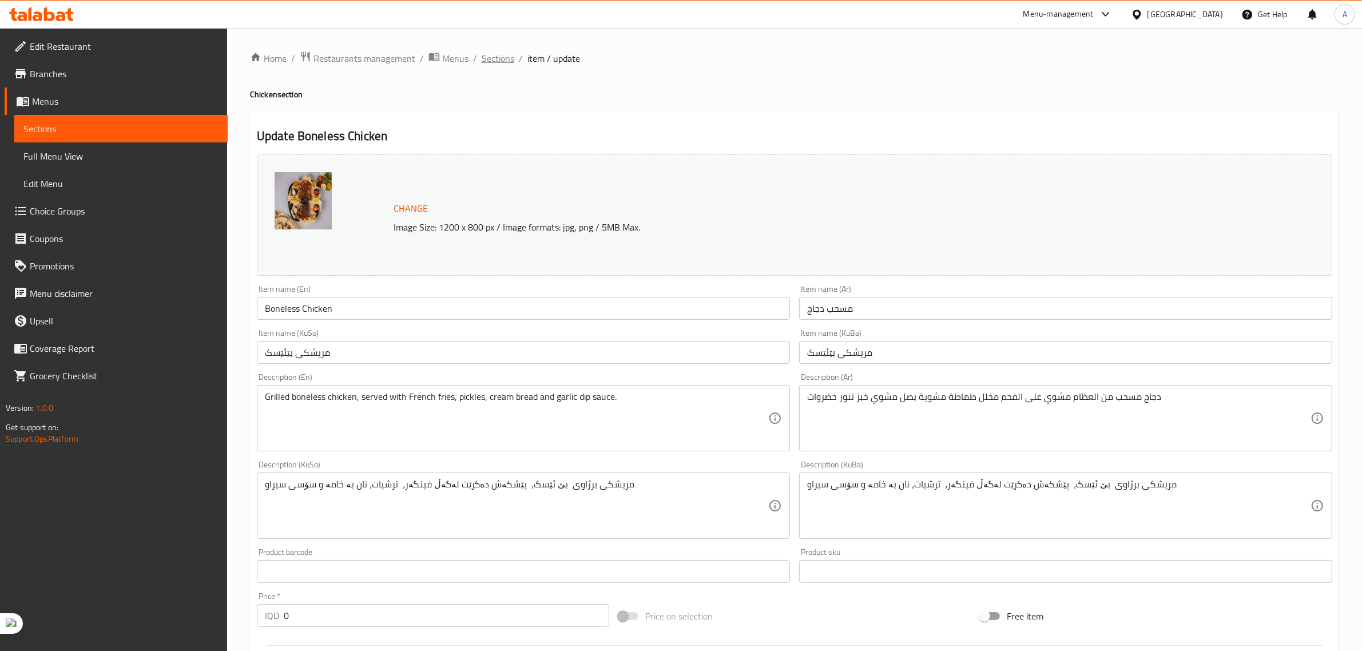
click at [488, 56] on span "Sections" at bounding box center [498, 58] width 33 height 14
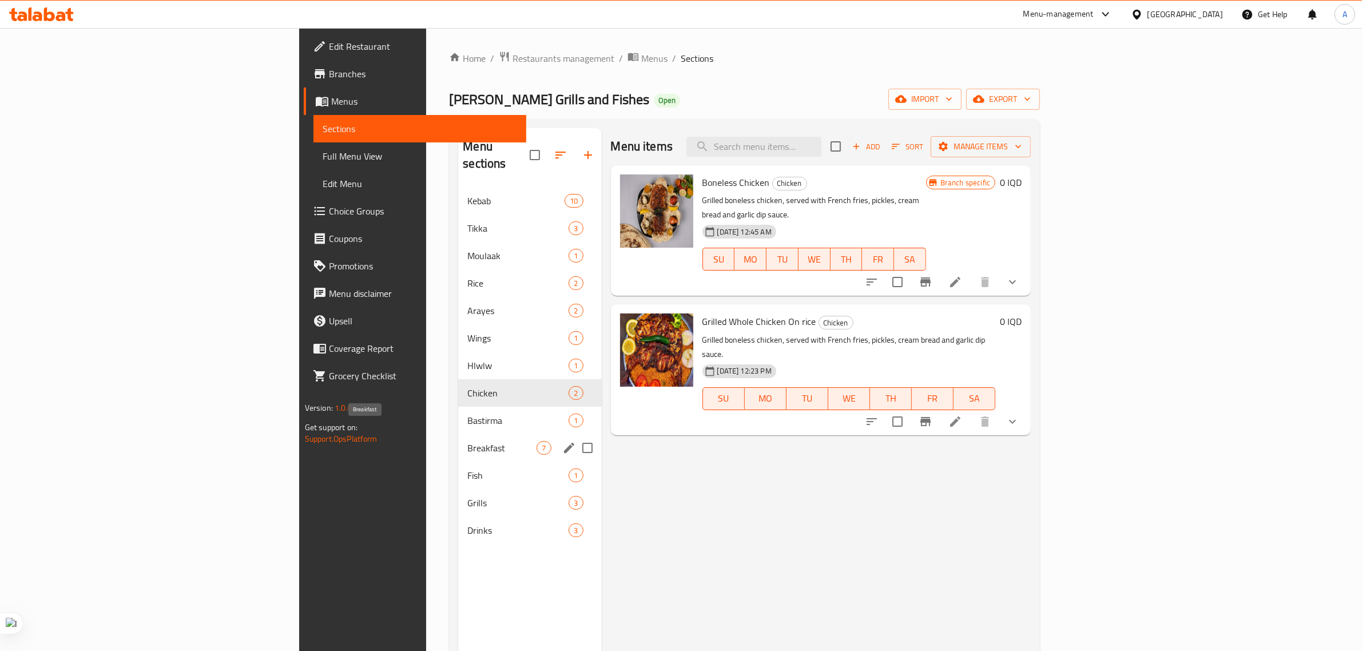
click at [467, 441] on span "Breakfast" at bounding box center [501, 448] width 69 height 14
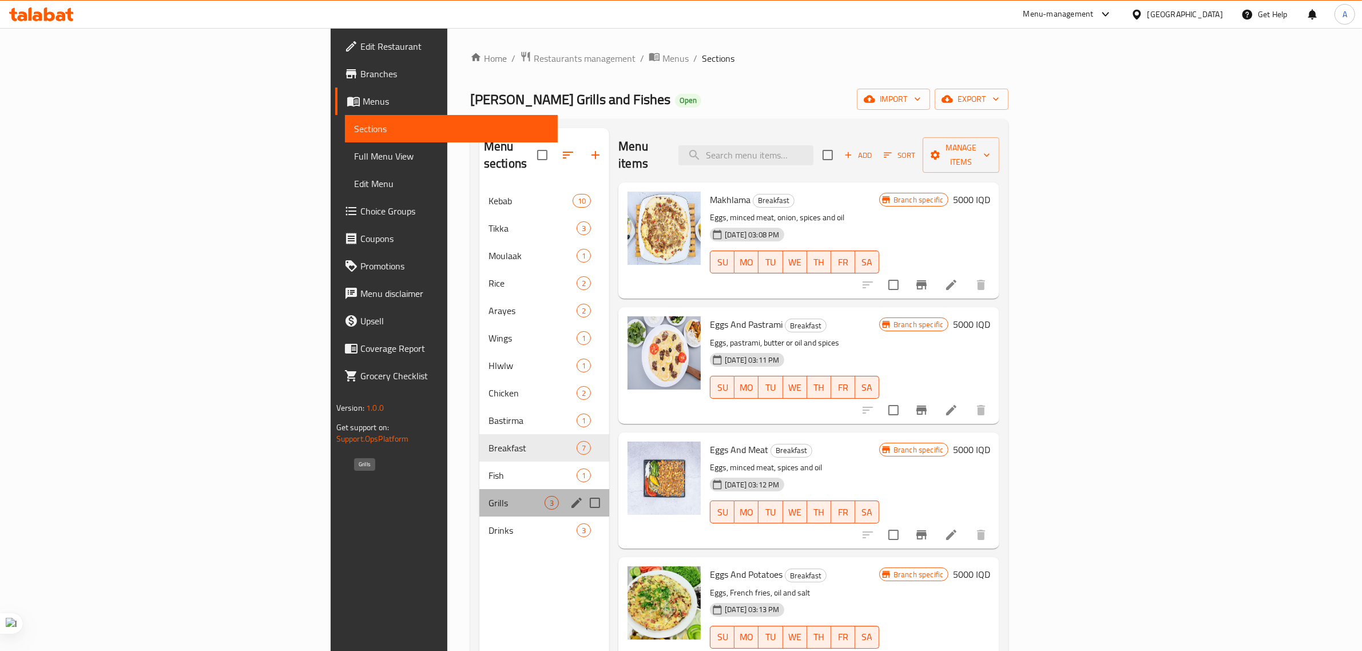
click at [489, 496] on span "Grills" at bounding box center [517, 503] width 56 height 14
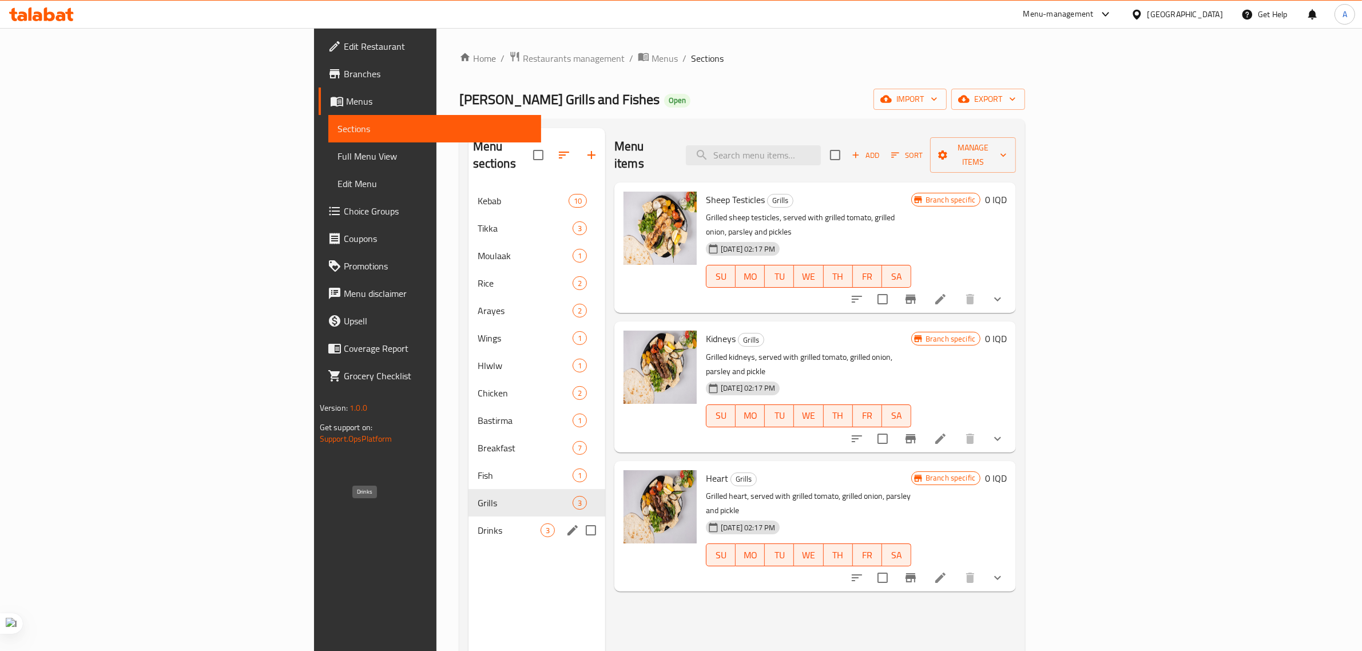
click at [478, 524] on span "Drinks" at bounding box center [509, 531] width 63 height 14
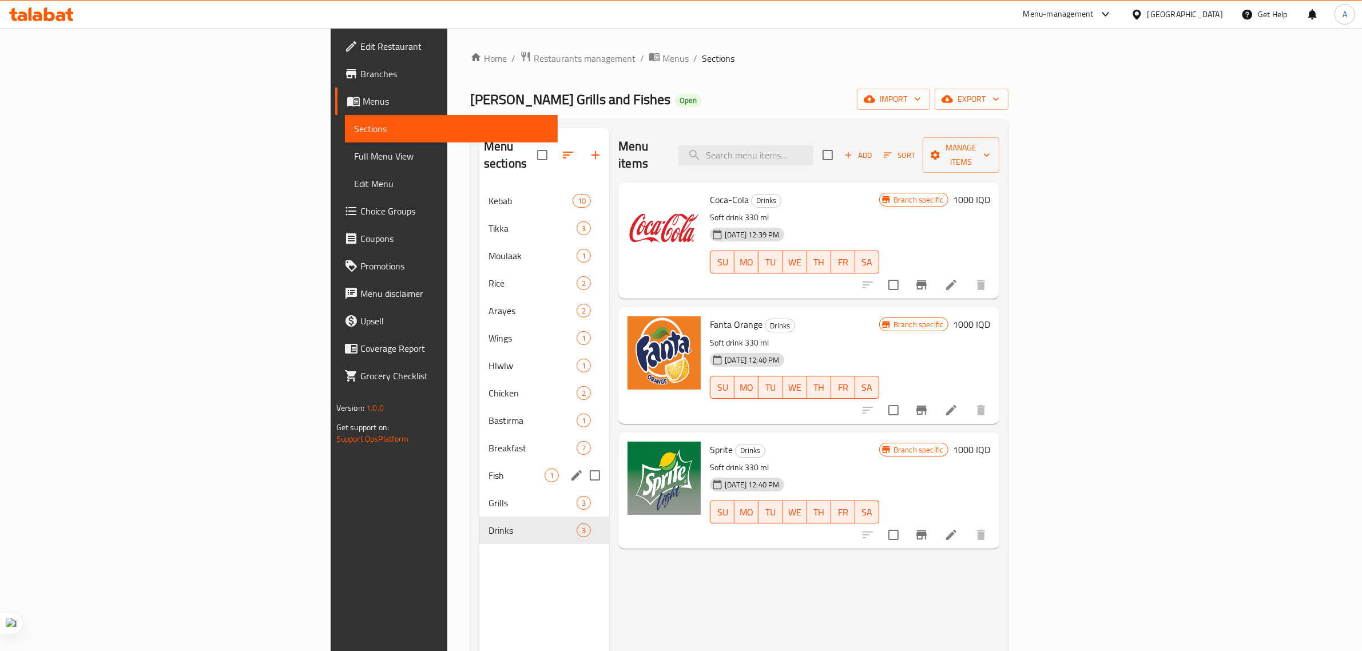
click at [480, 462] on div "Fish 1" at bounding box center [545, 475] width 130 height 27
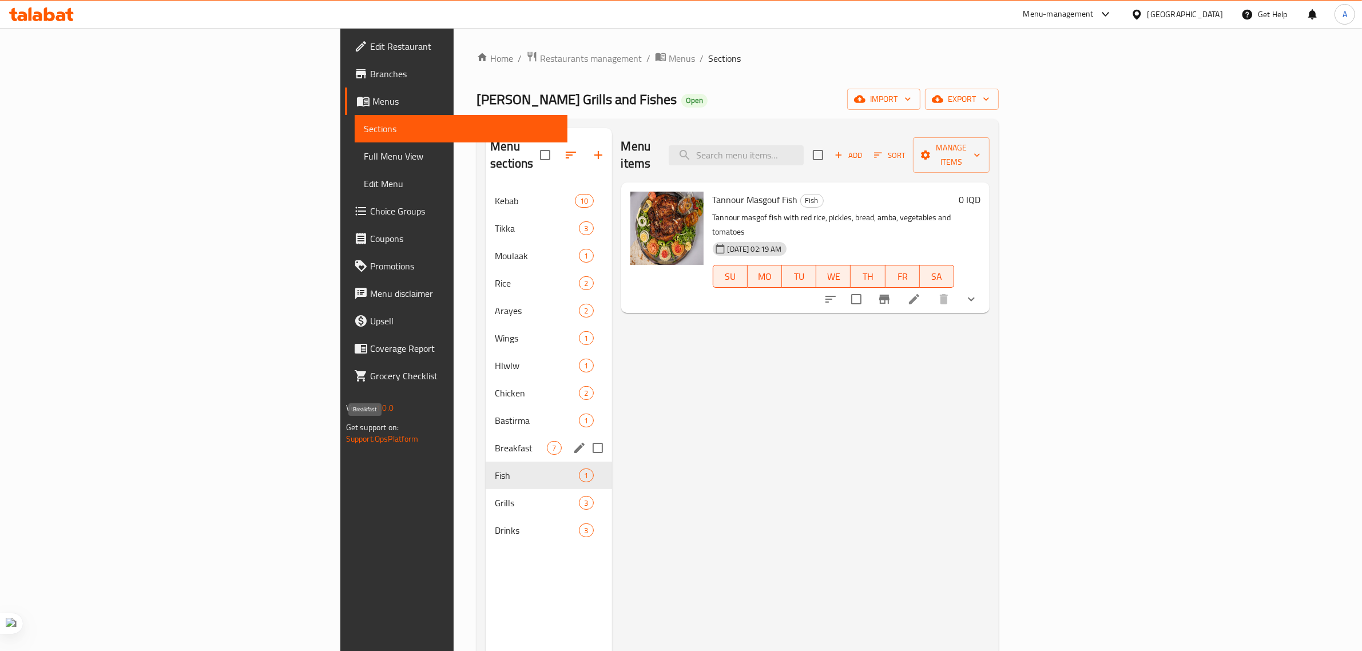
click at [495, 441] on span "Breakfast" at bounding box center [521, 448] width 52 height 14
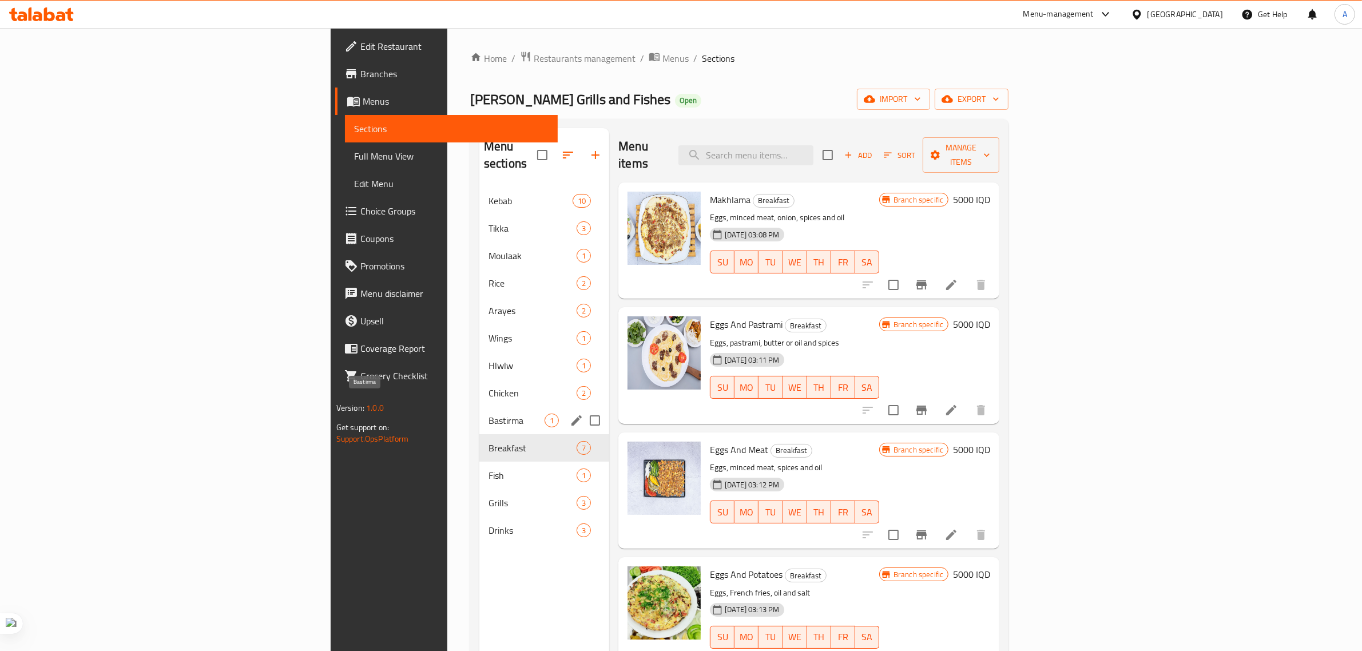
click at [489, 414] on span "Bastirma" at bounding box center [517, 421] width 56 height 14
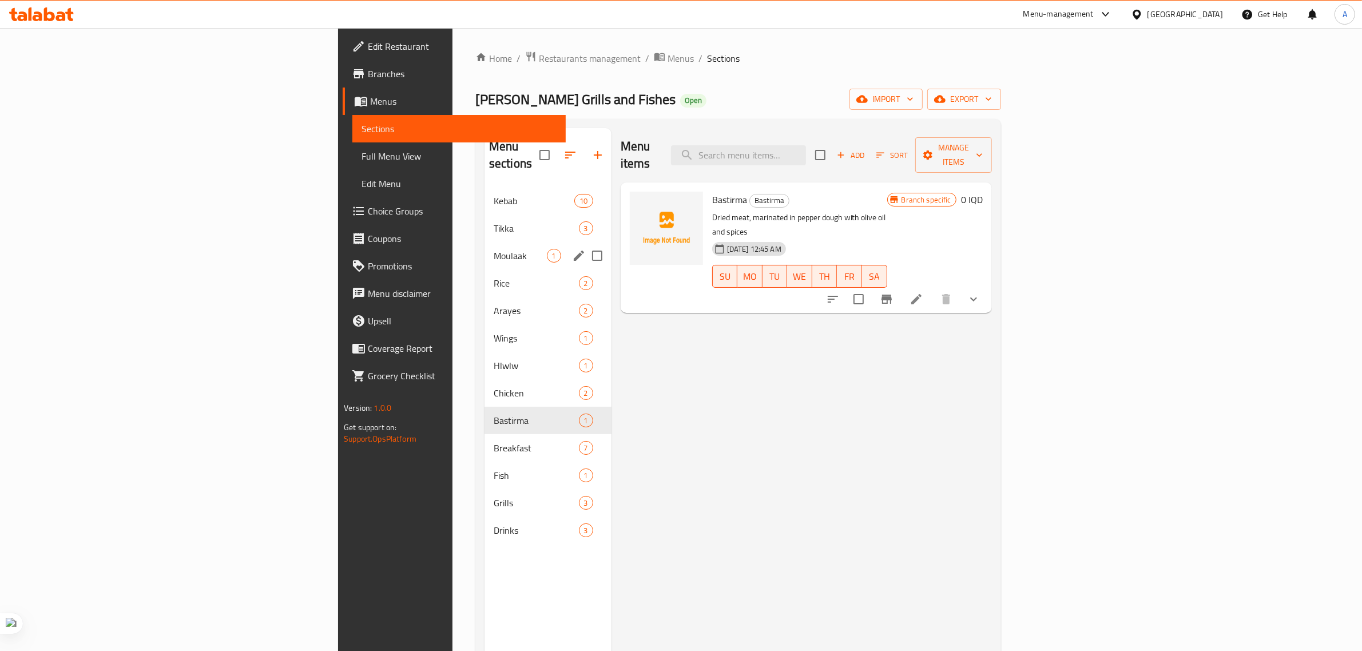
click at [485, 242] on div "Moulaak 1" at bounding box center [548, 255] width 127 height 27
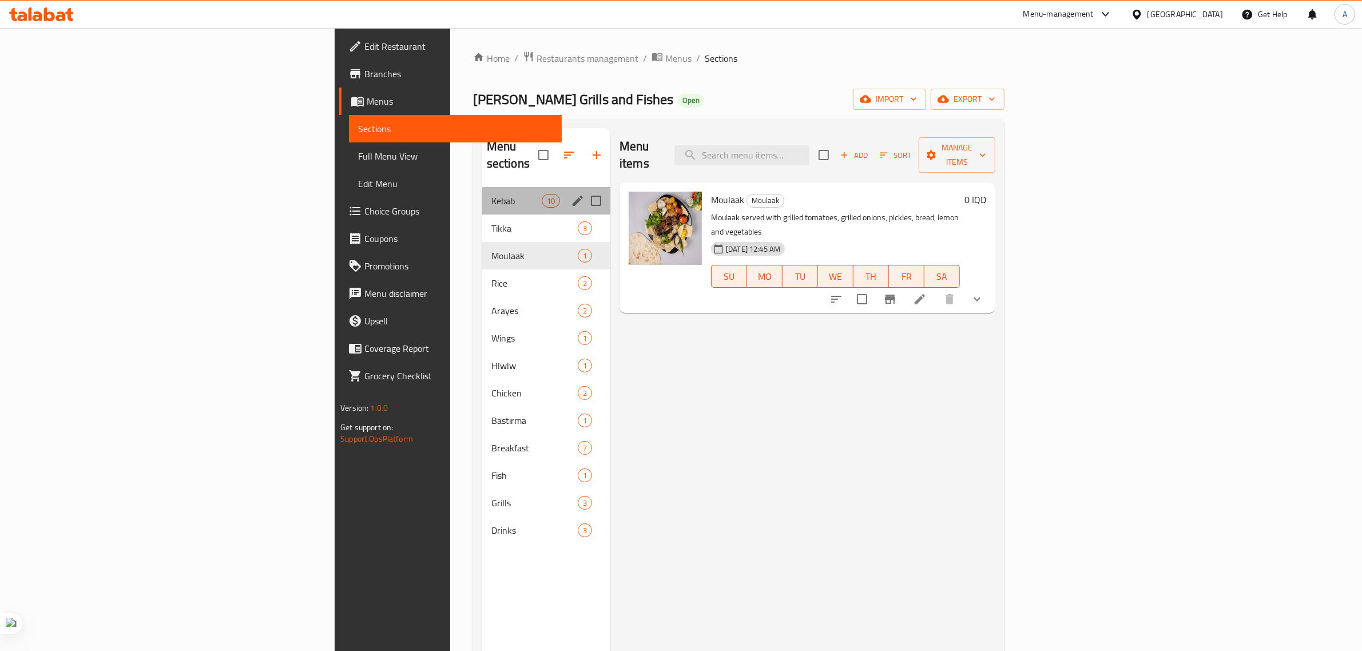
click at [482, 193] on div "Kebab 10" at bounding box center [546, 200] width 128 height 27
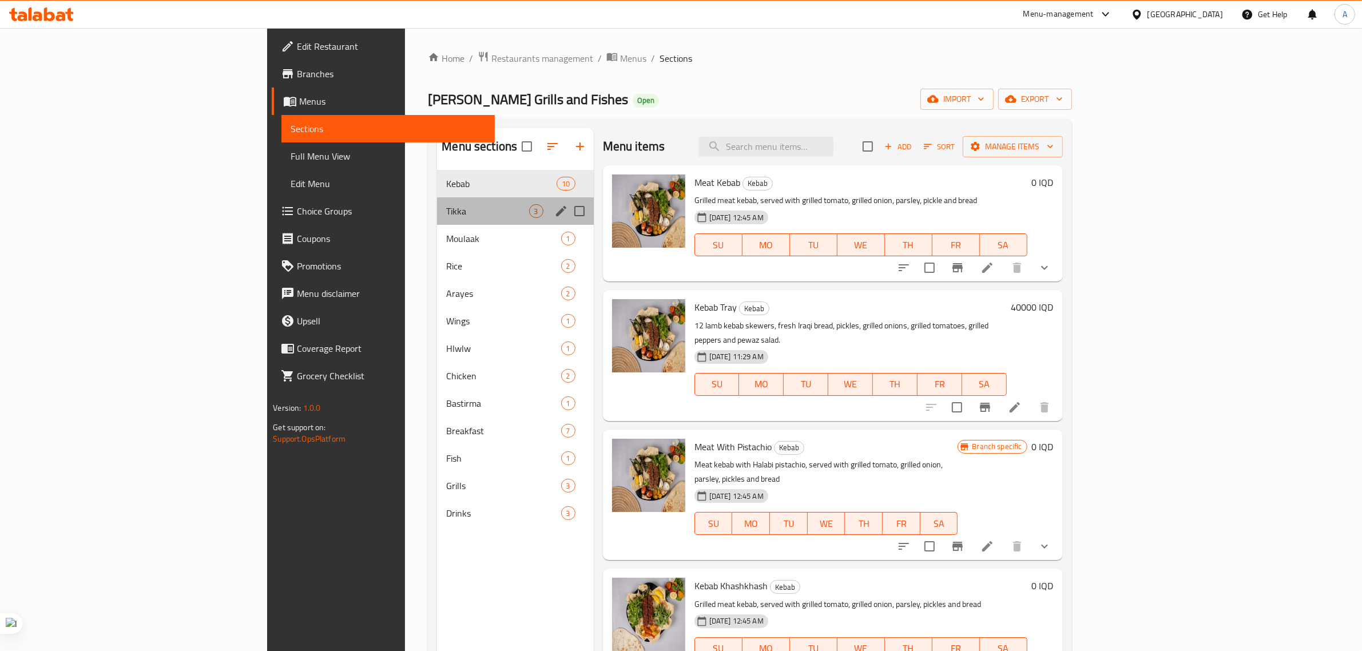
click at [437, 220] on div "Tikka 3" at bounding box center [515, 210] width 156 height 27
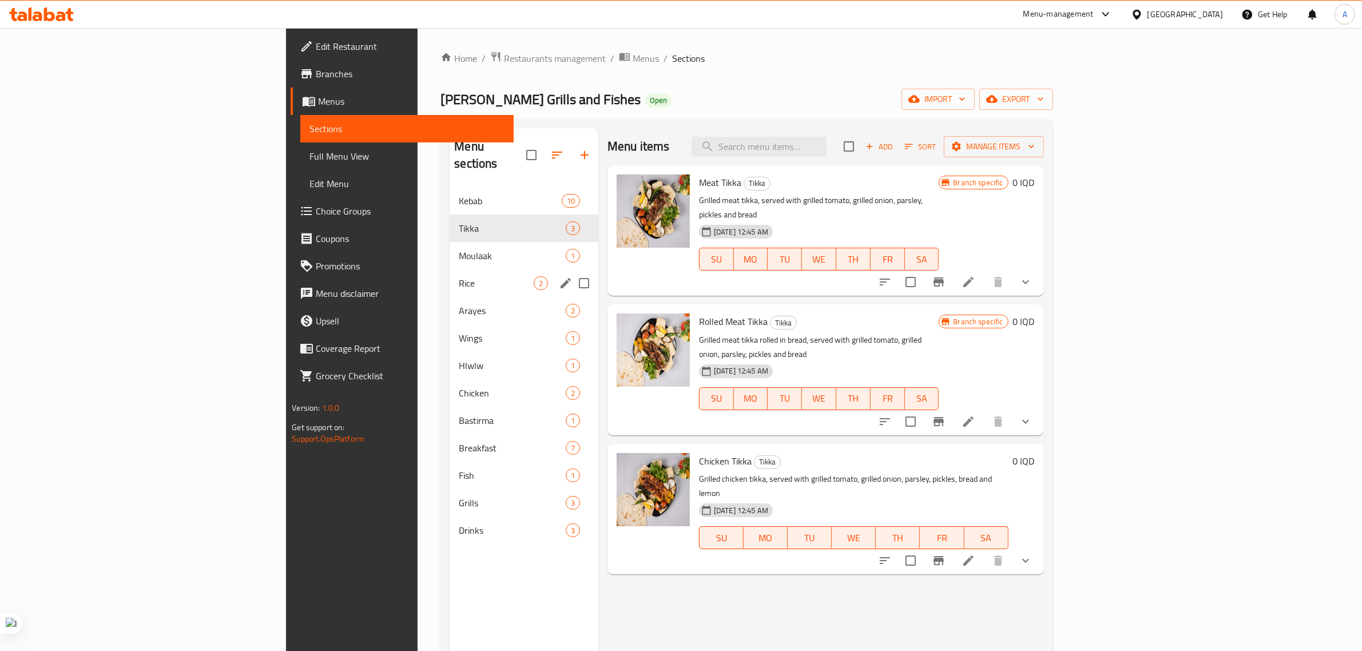
click at [459, 304] on span "Arayes" at bounding box center [512, 311] width 106 height 14
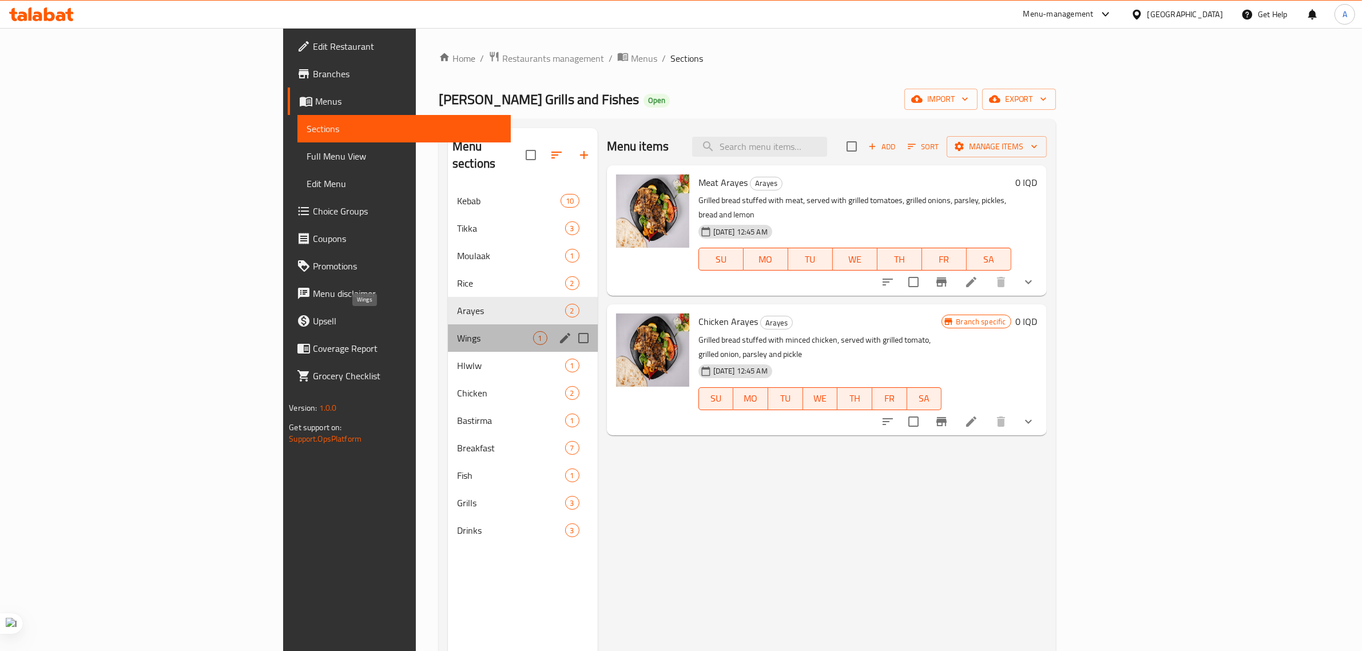
click at [457, 331] on span "Wings" at bounding box center [495, 338] width 76 height 14
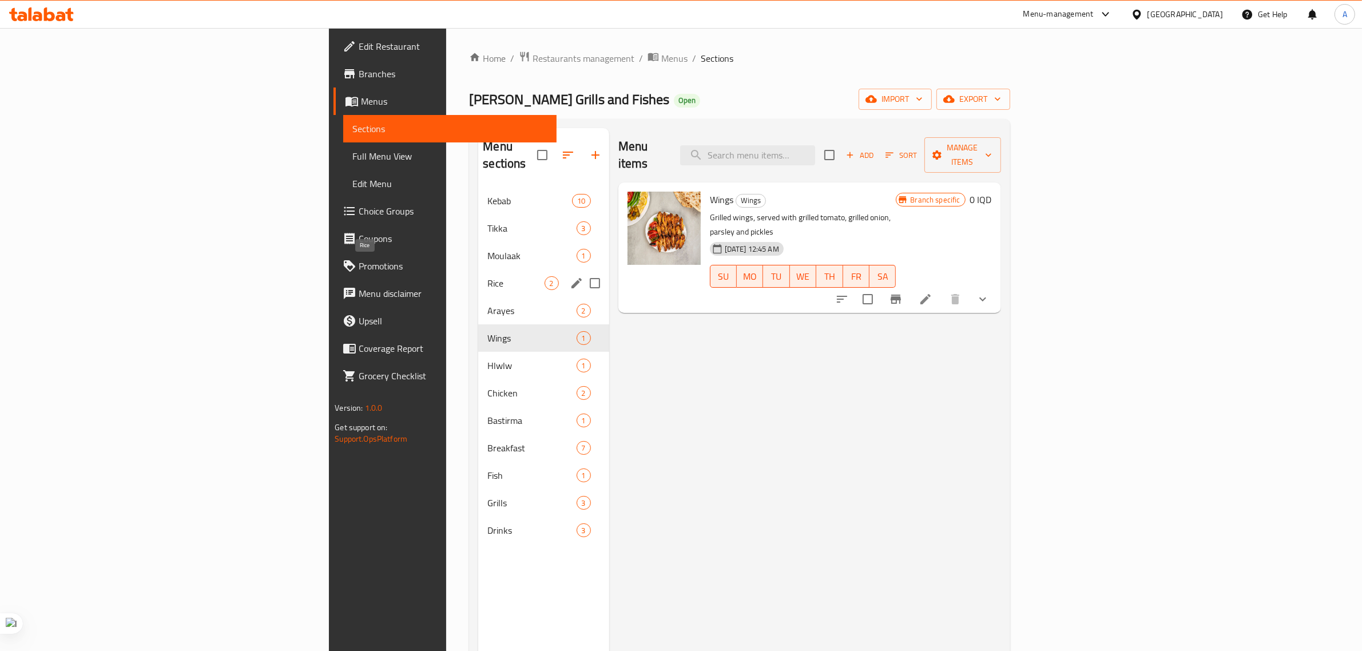
click at [488, 276] on span "Rice" at bounding box center [516, 283] width 57 height 14
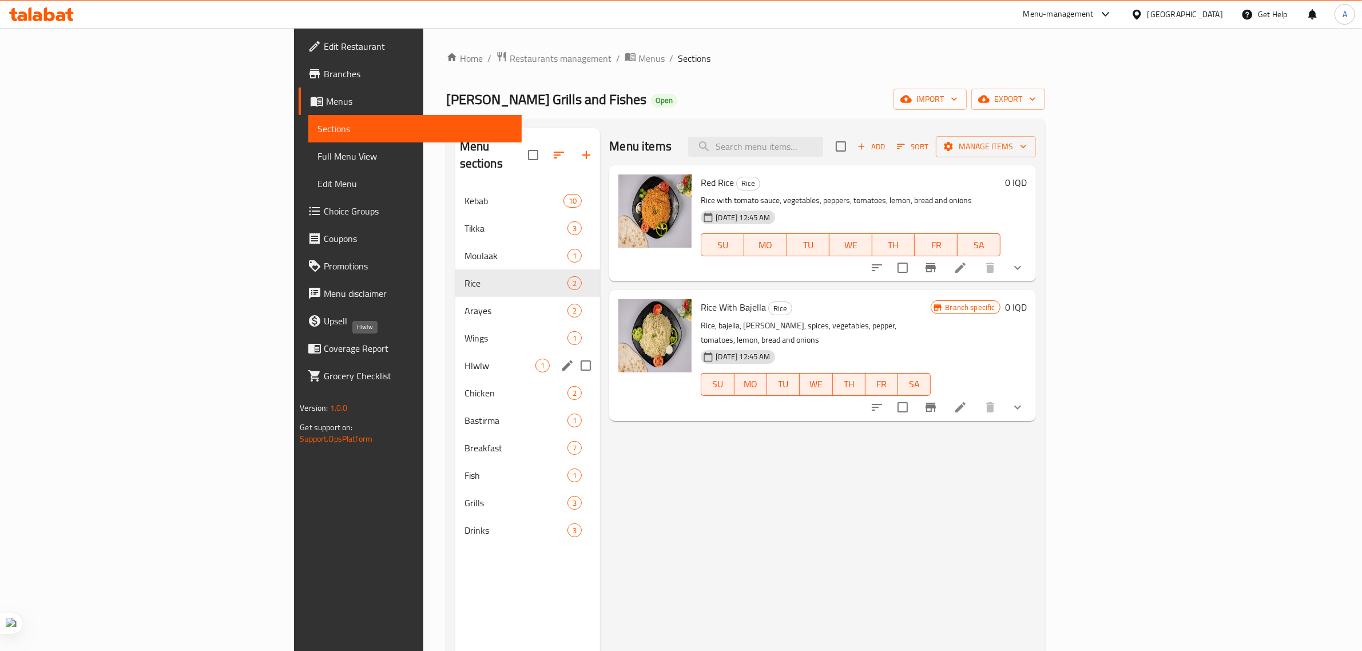
click at [465, 359] on span "Hlwlw" at bounding box center [501, 366] width 72 height 14
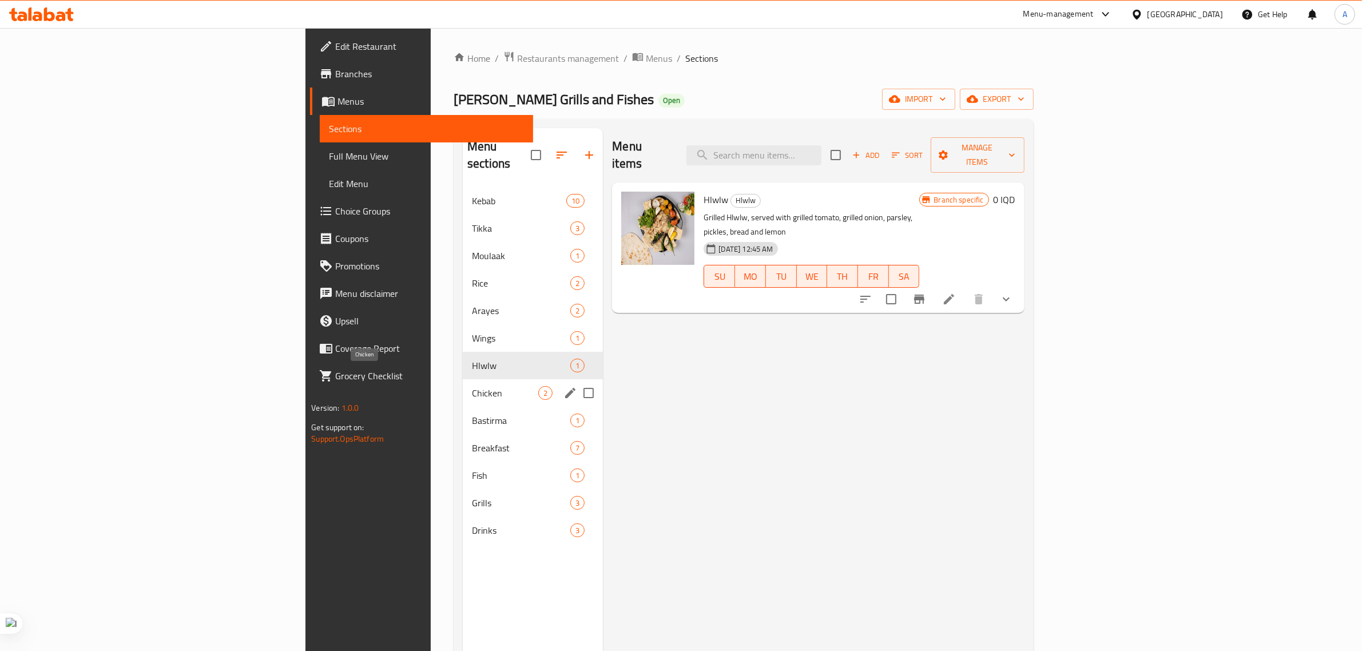
click at [463, 383] on div "Chicken 2" at bounding box center [533, 392] width 140 height 27
